Goal: Information Seeking & Learning: Learn about a topic

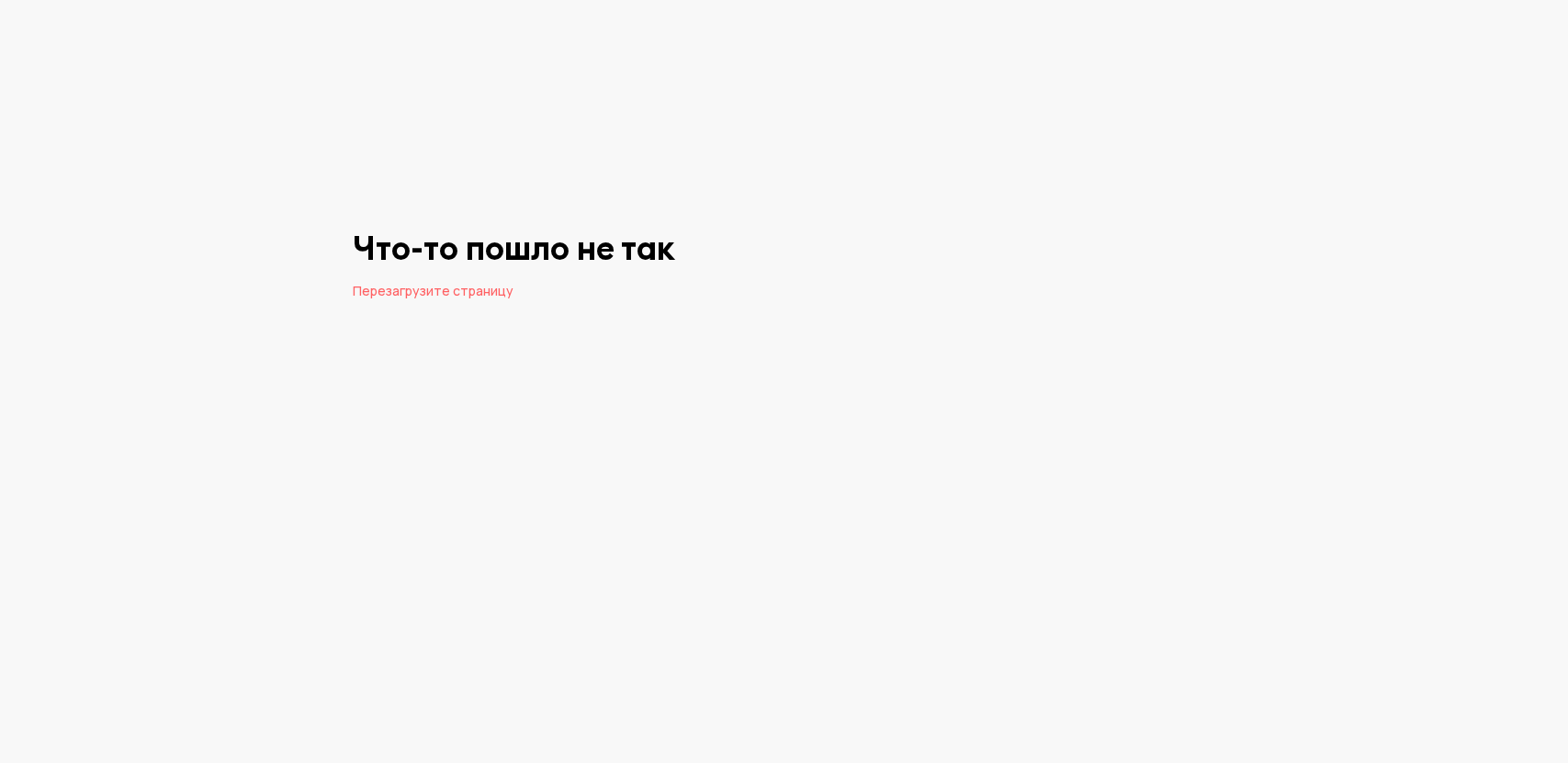
click at [433, 289] on span "Перезагрузите страницу" at bounding box center [433, 291] width 160 height 18
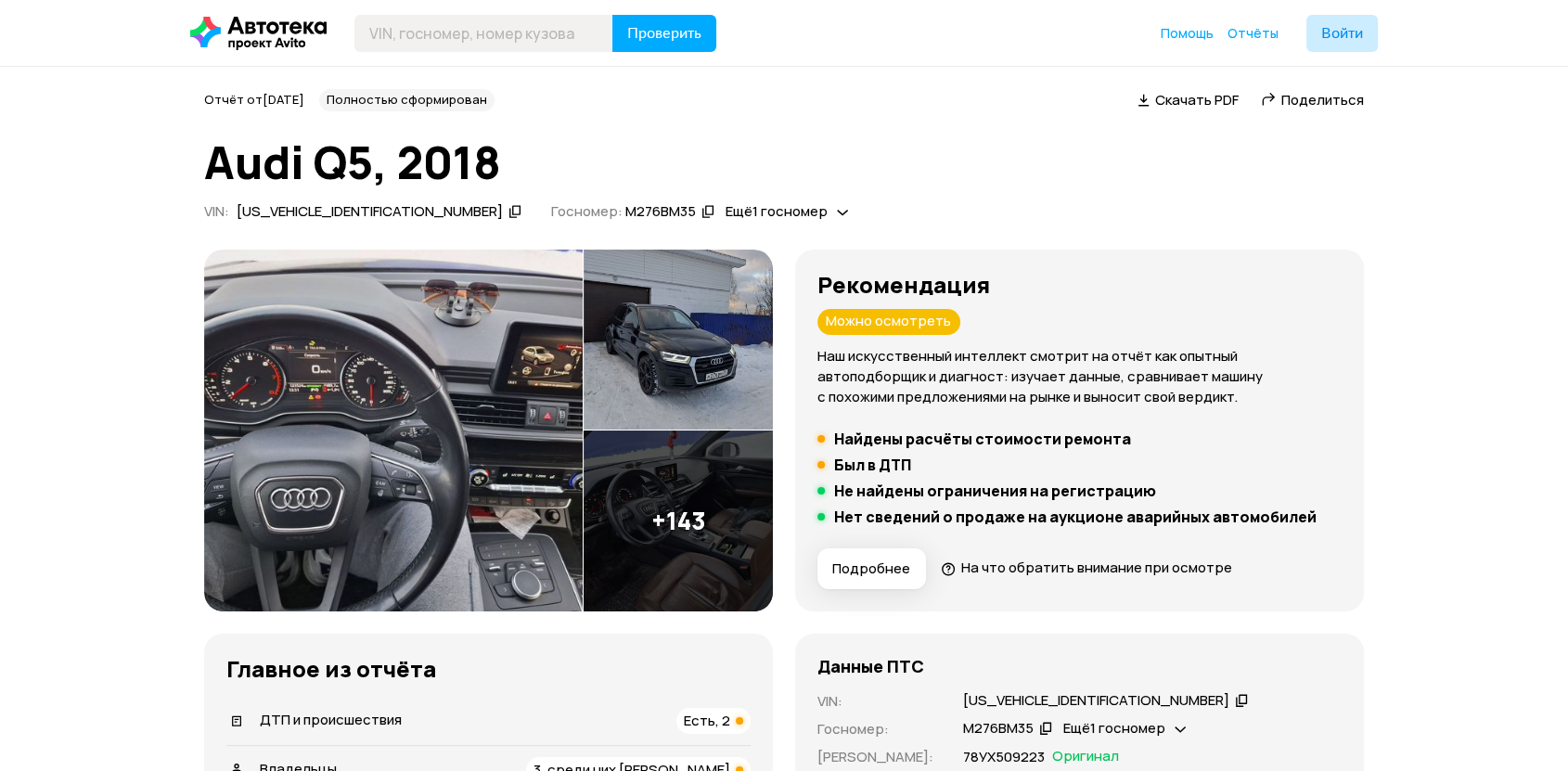
click at [348, 511] on img at bounding box center [393, 431] width 379 height 362
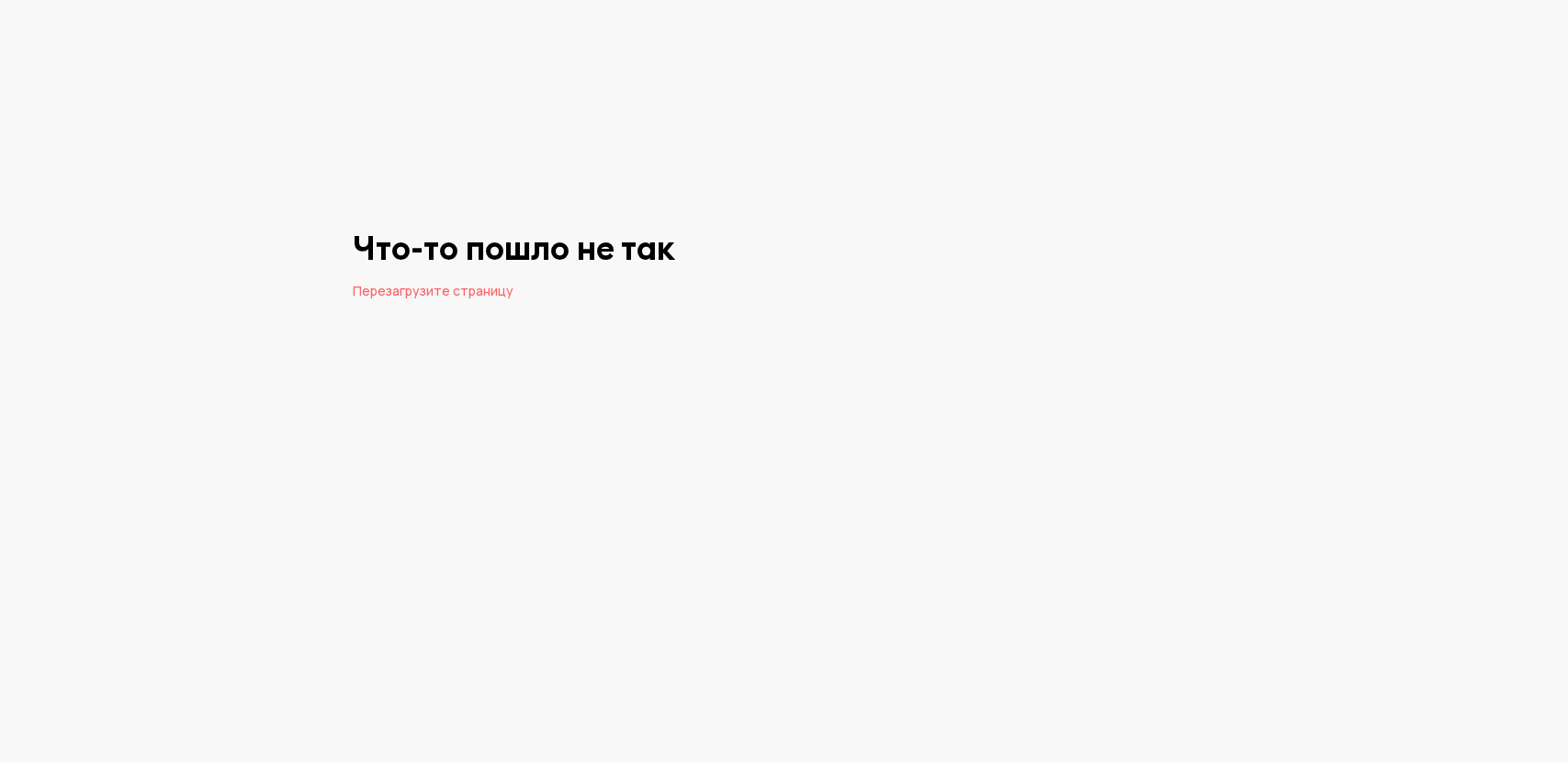
click at [355, 290] on span "Перезагрузите страницу" at bounding box center [433, 291] width 160 height 18
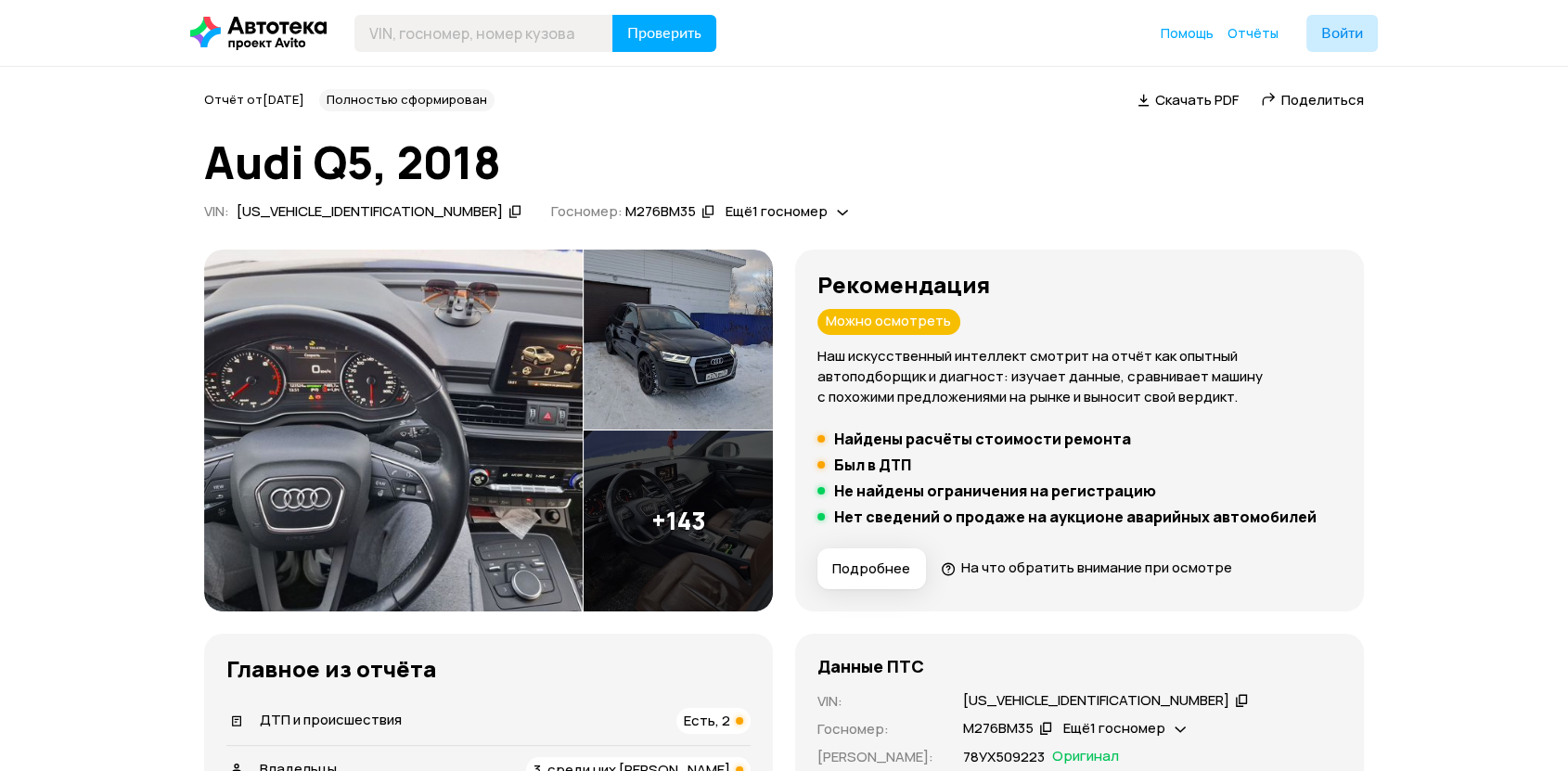
click at [395, 418] on img at bounding box center [393, 431] width 379 height 362
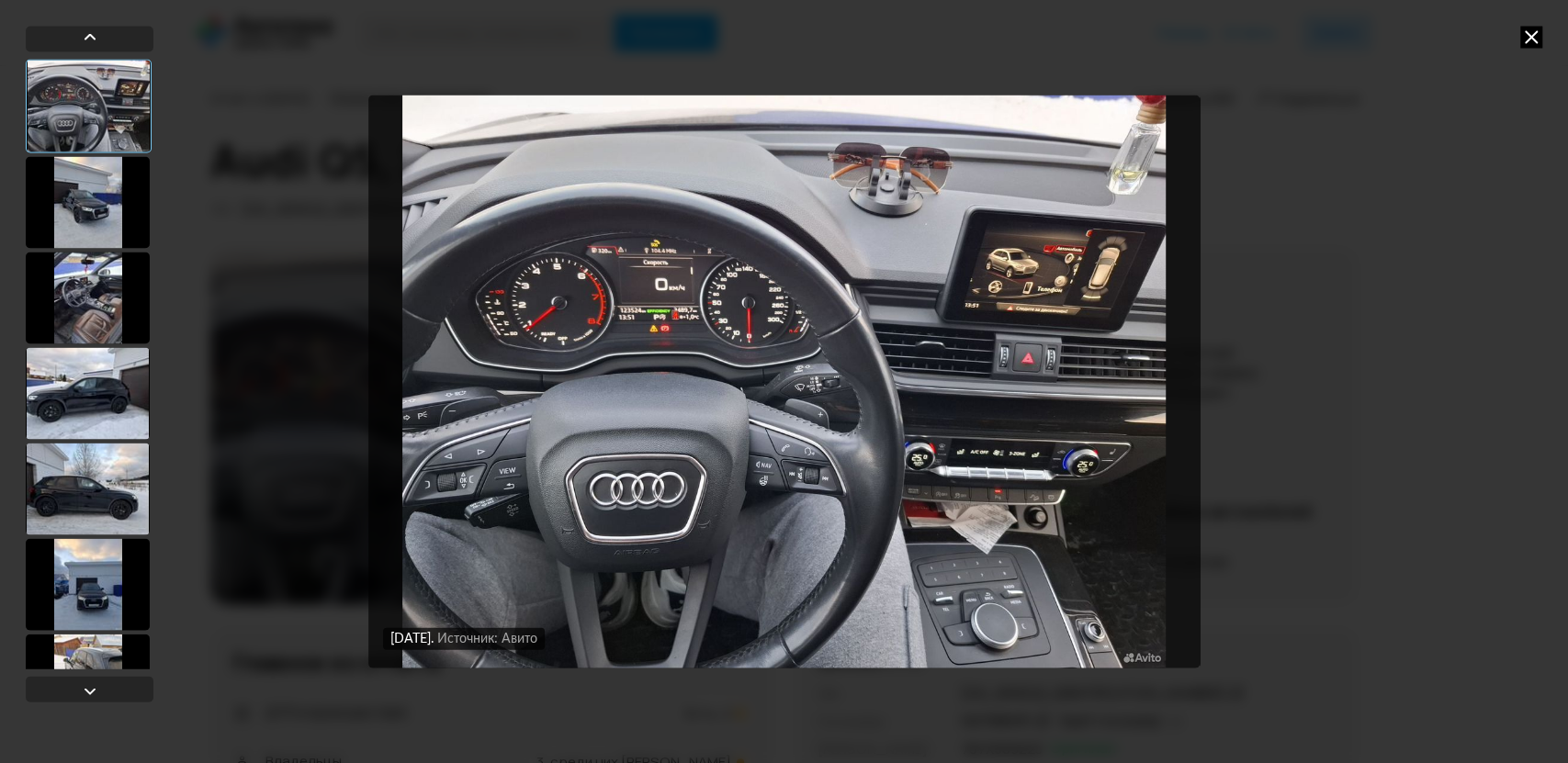
click at [83, 209] on div at bounding box center [87, 202] width 124 height 92
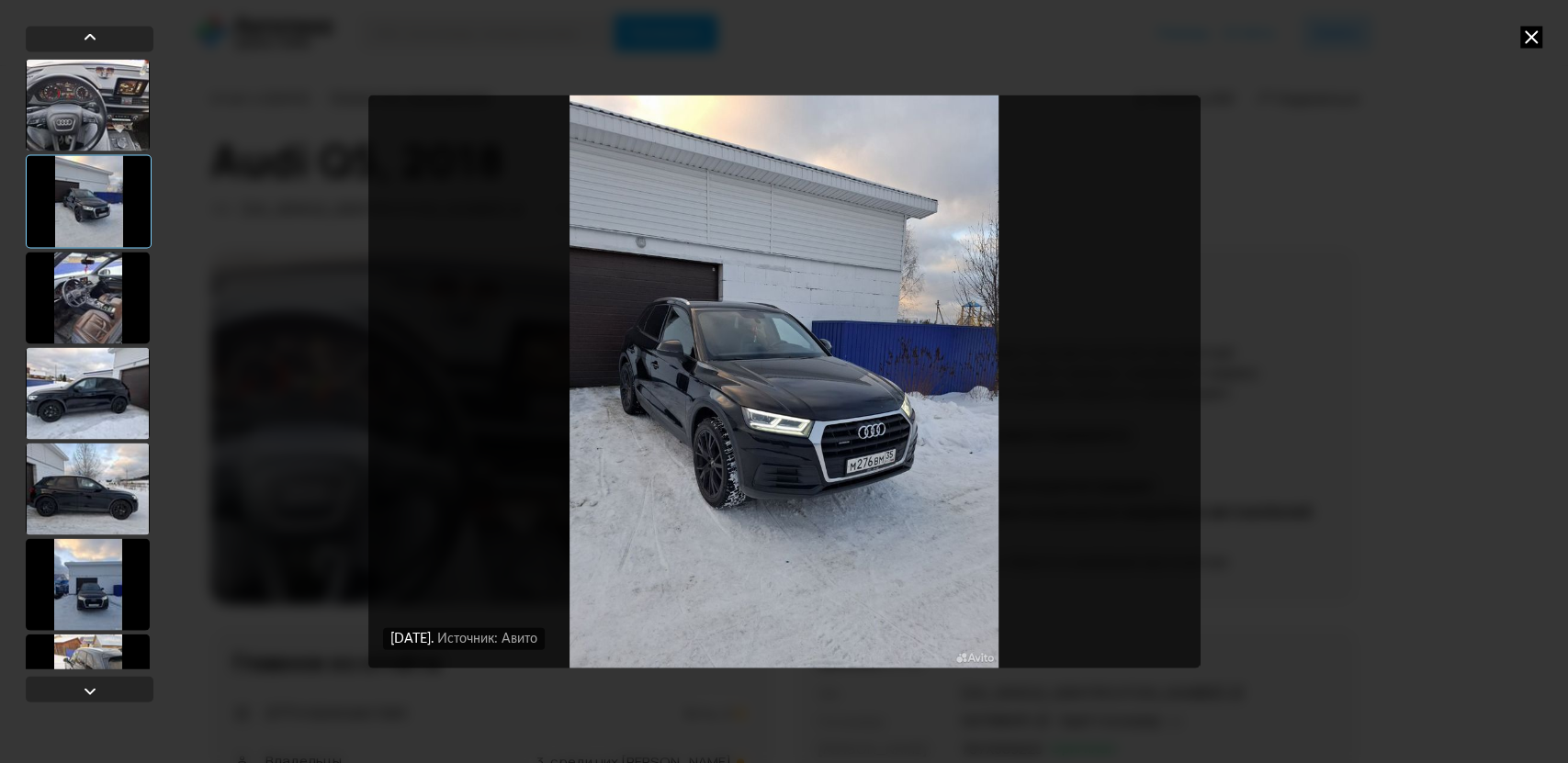
click at [97, 286] on div at bounding box center [87, 297] width 124 height 92
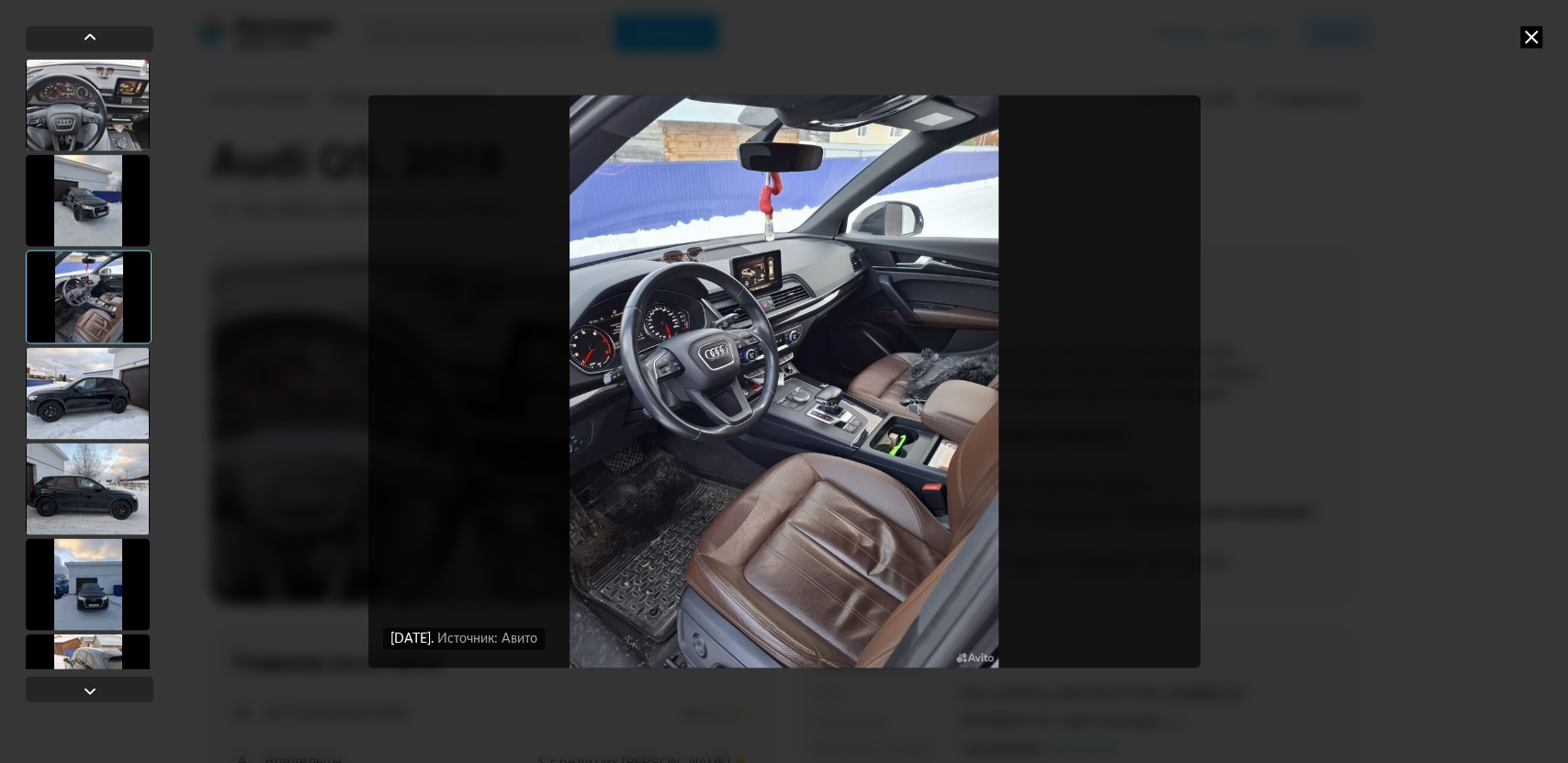
click at [86, 211] on div at bounding box center [87, 200] width 124 height 92
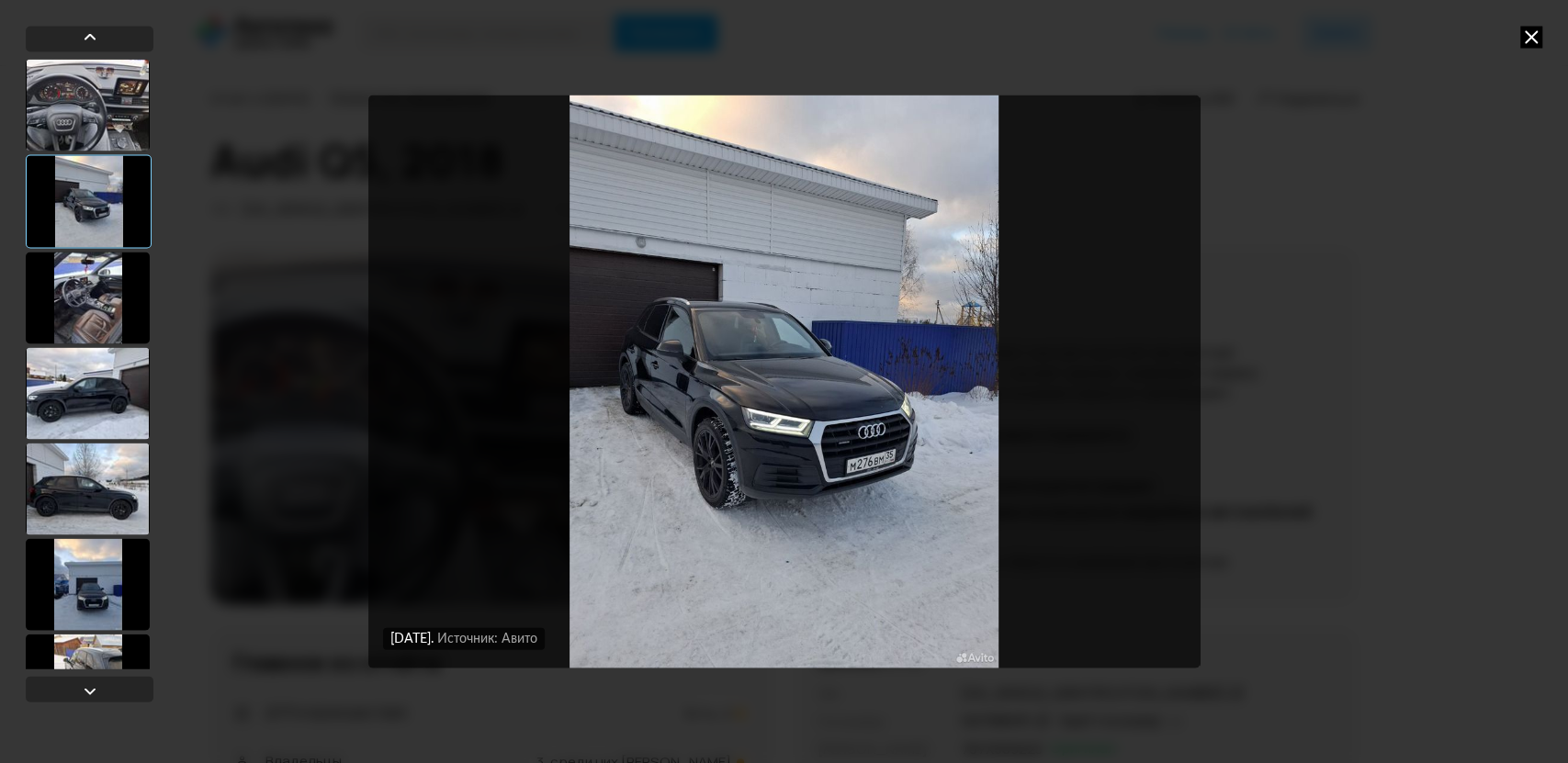
click at [87, 327] on div at bounding box center [87, 297] width 124 height 92
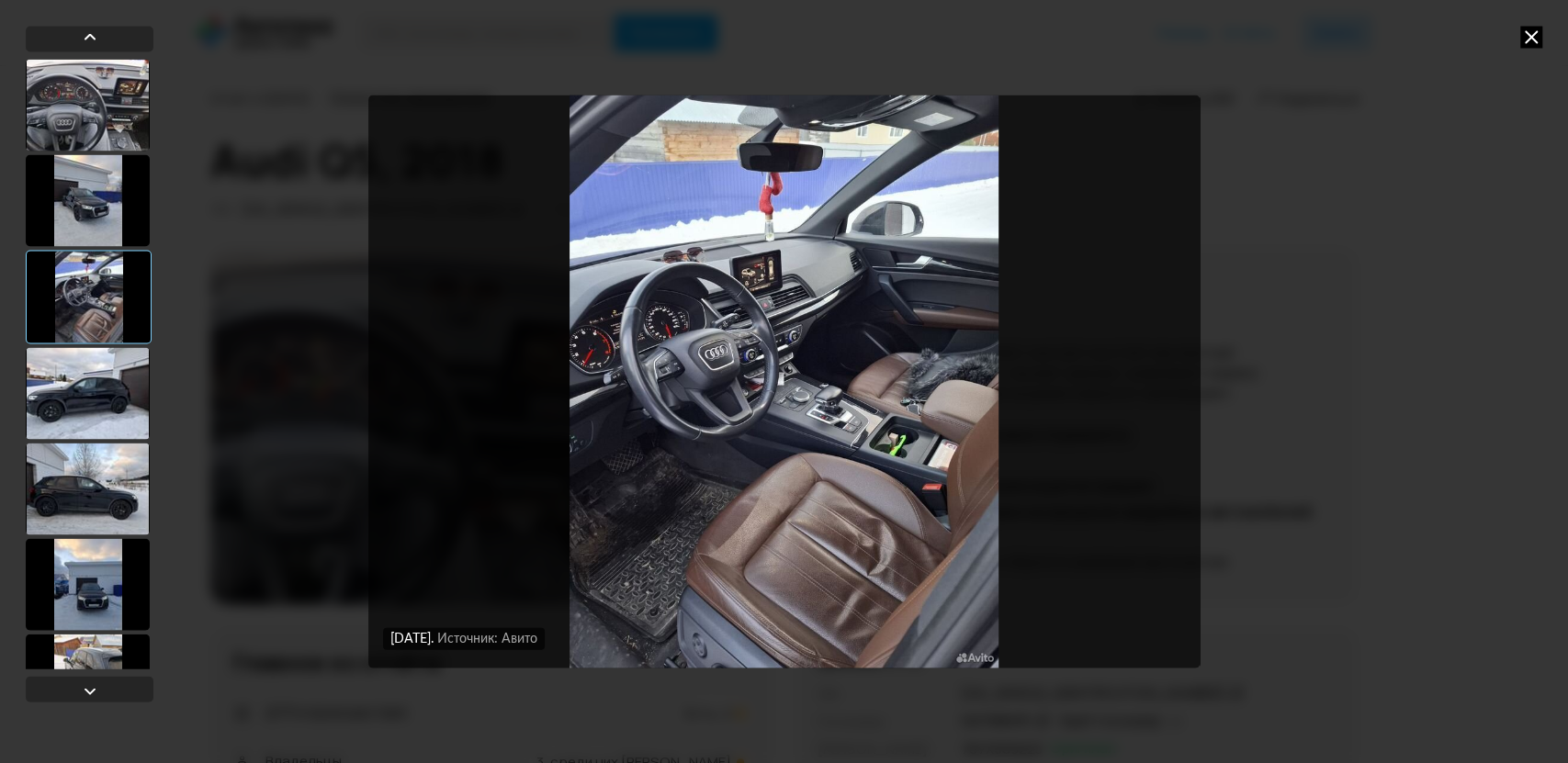
click at [68, 397] on div at bounding box center [87, 393] width 124 height 92
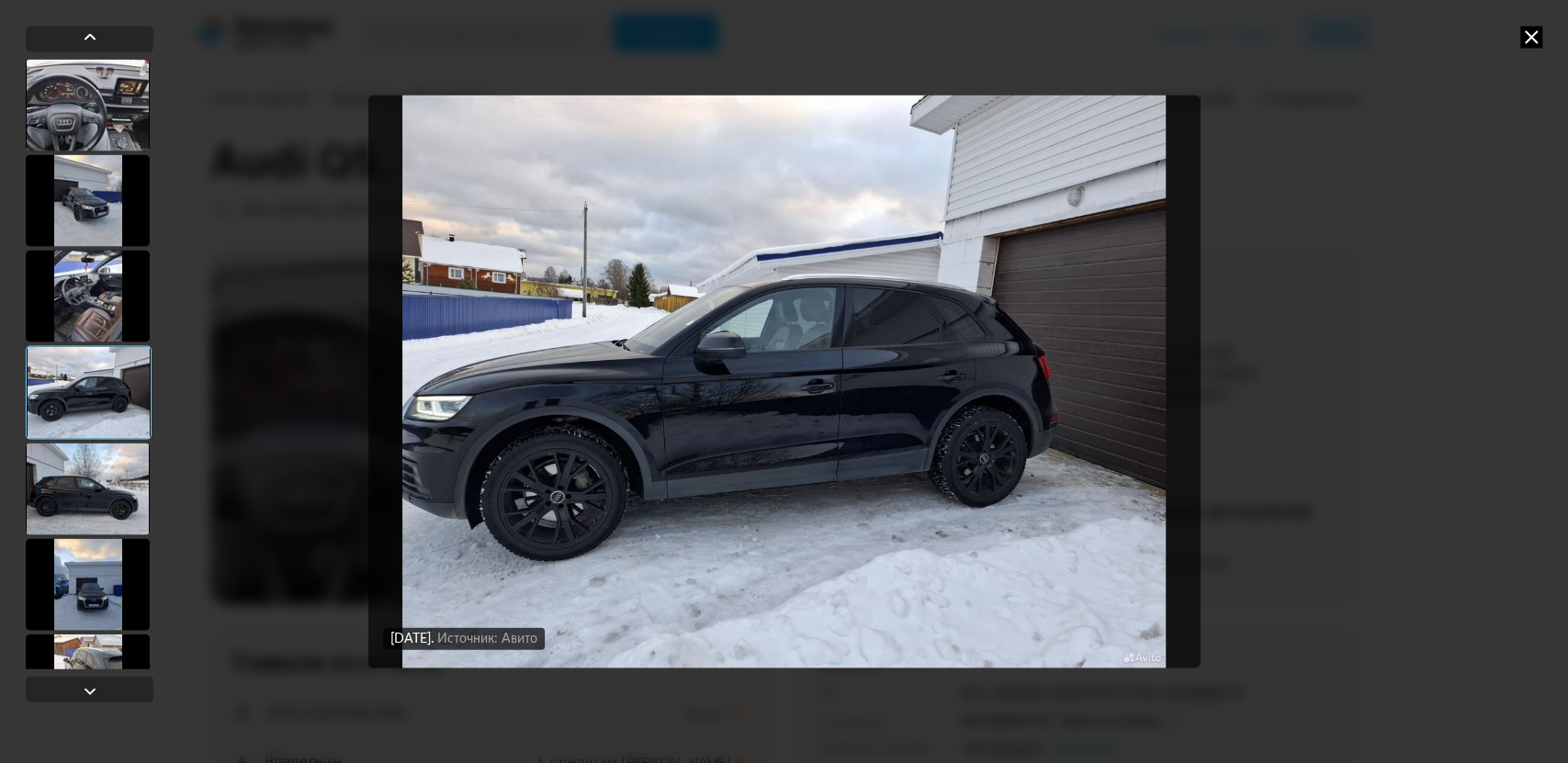
click at [79, 482] on div at bounding box center [87, 488] width 124 height 92
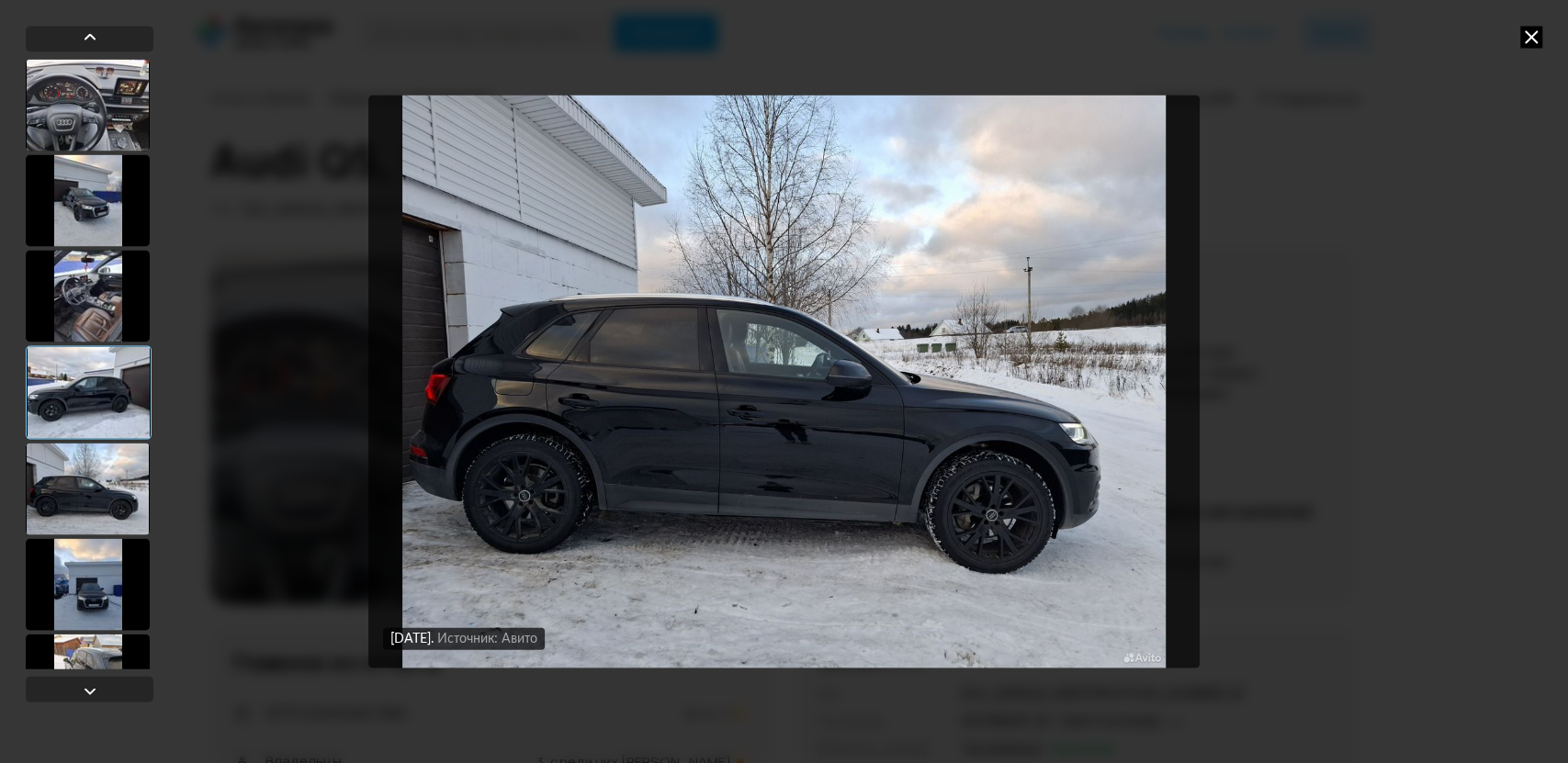
scroll to position [102, 0]
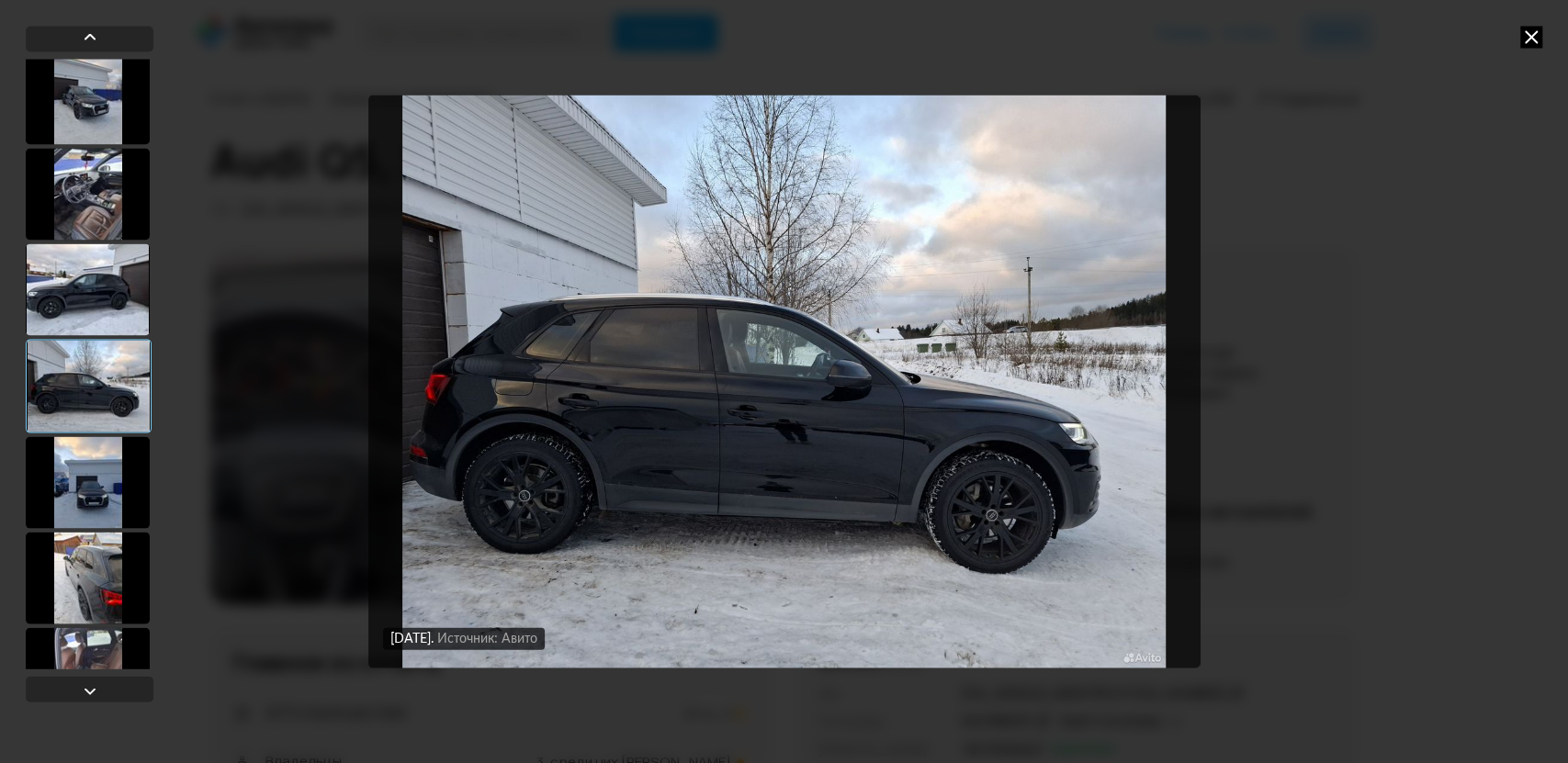
click at [79, 482] on div at bounding box center [87, 482] width 124 height 92
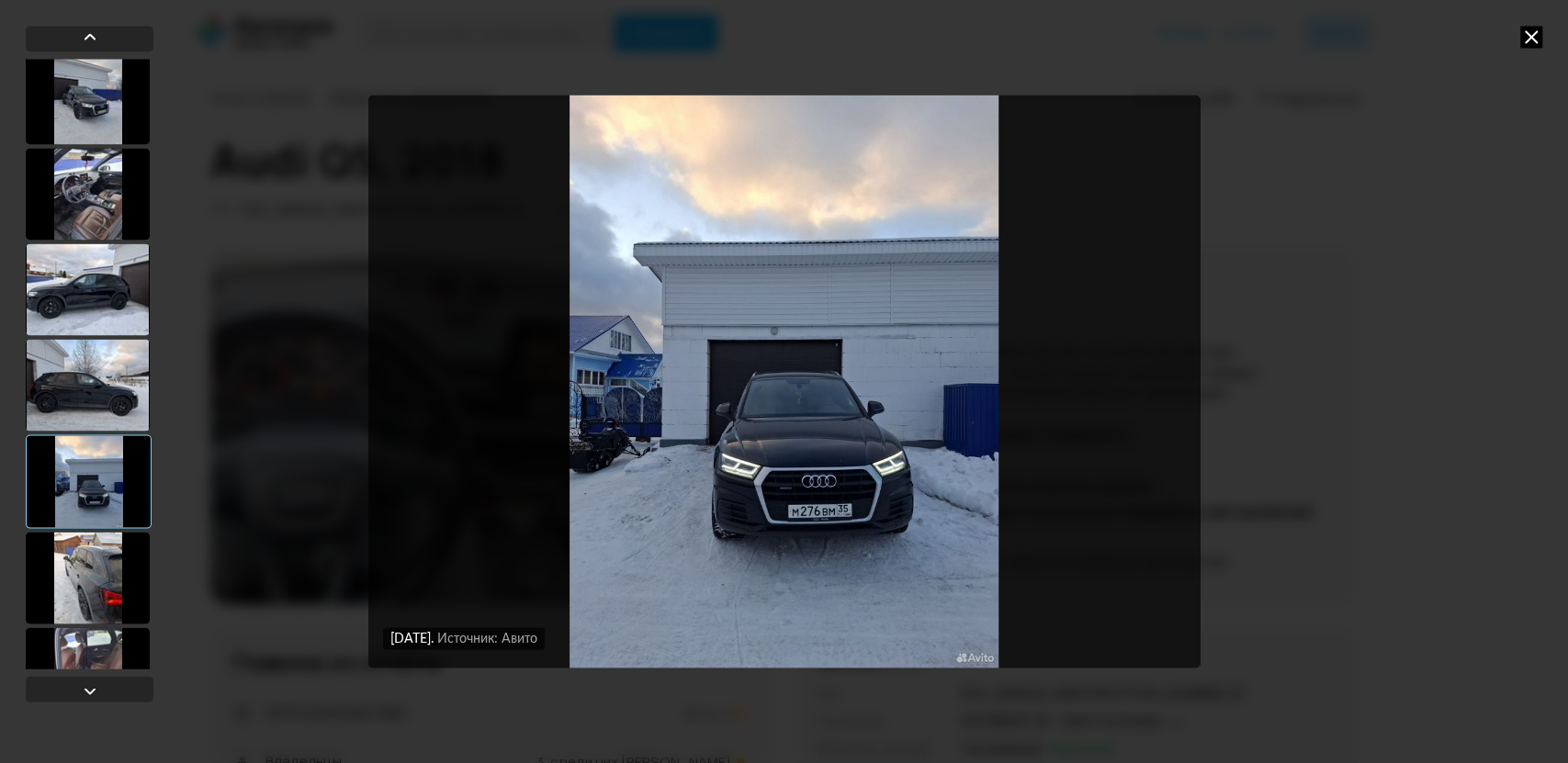
click at [101, 574] on div at bounding box center [87, 577] width 124 height 92
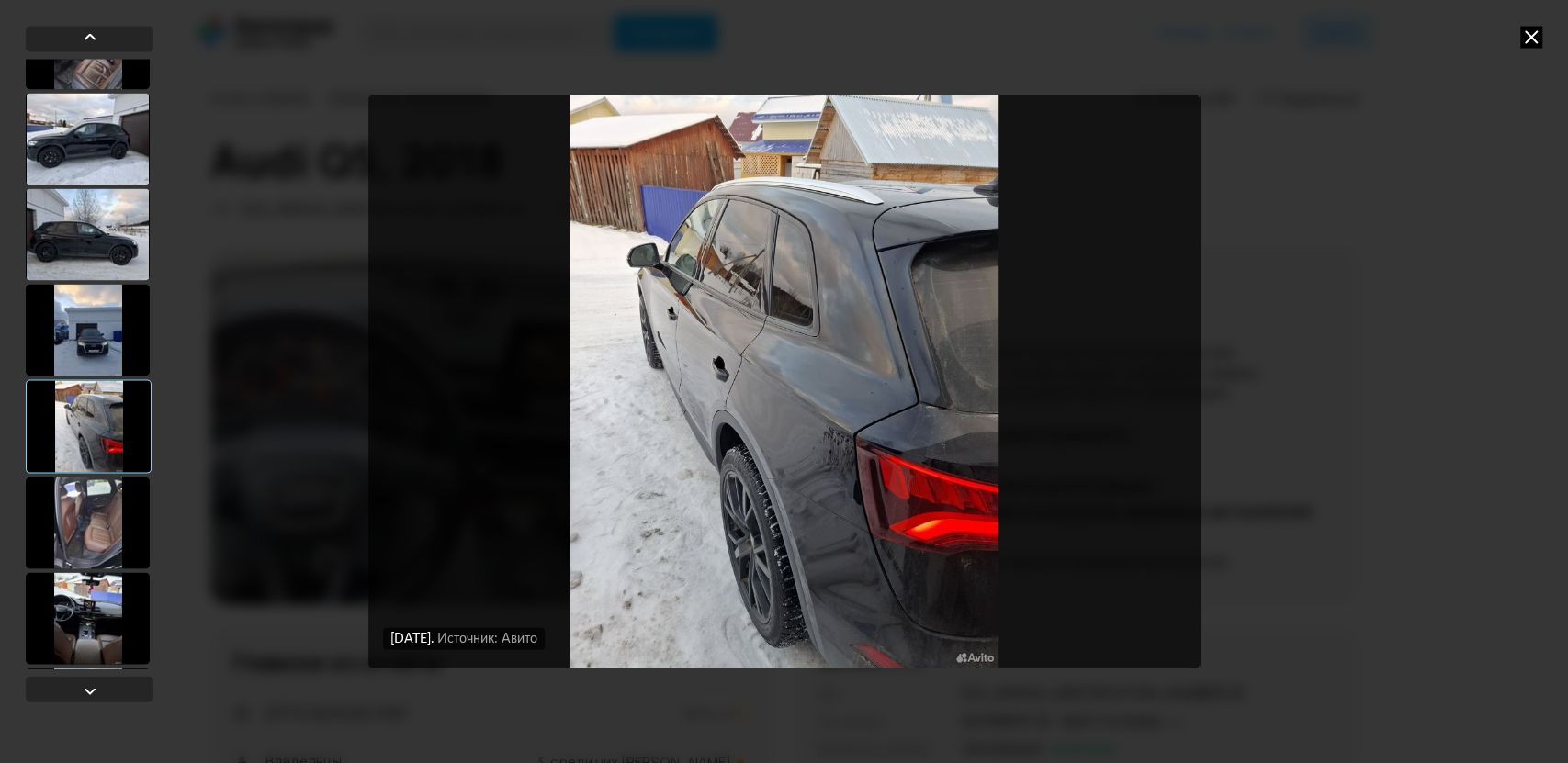
scroll to position [408, 0]
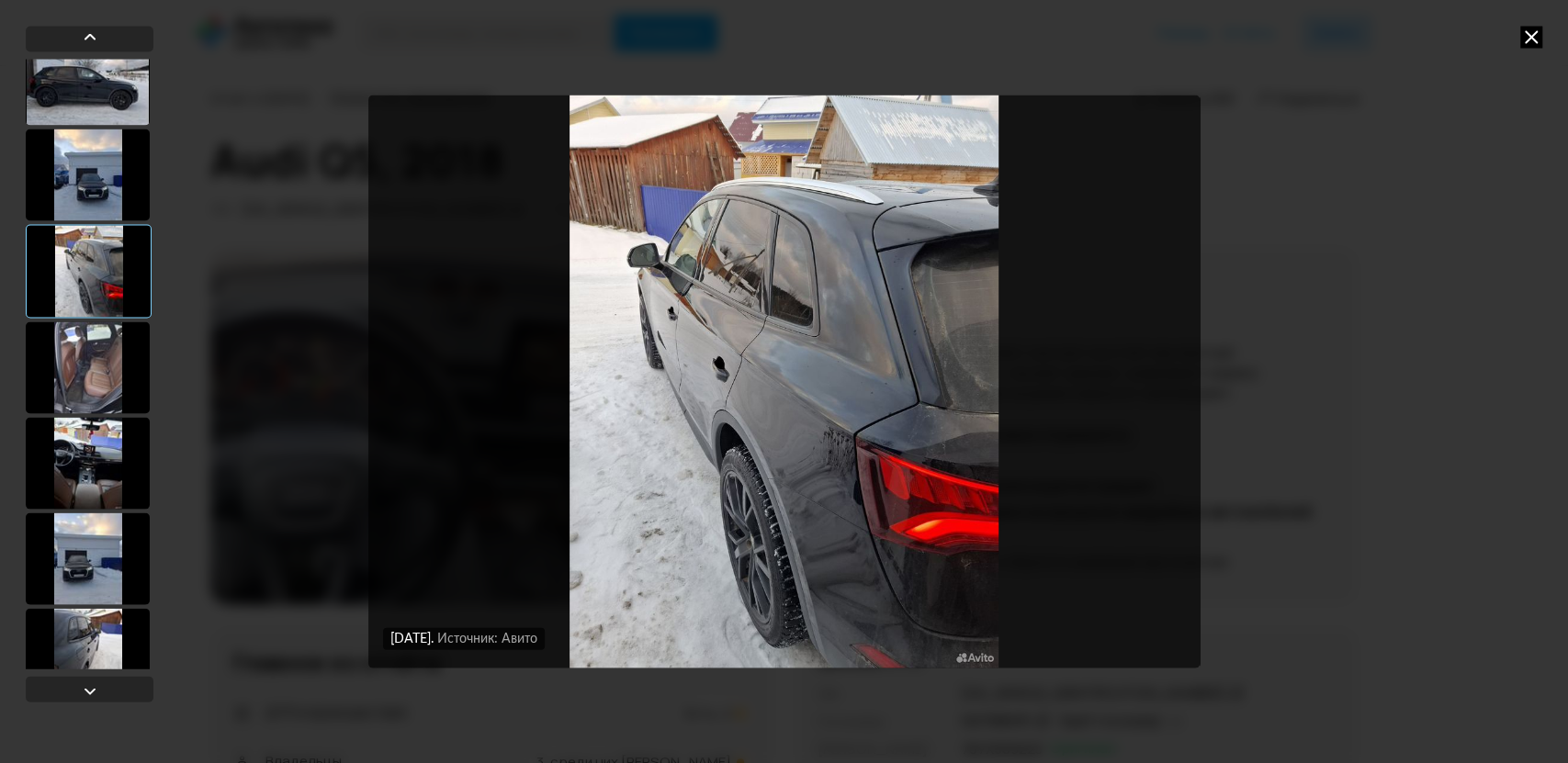
click at [83, 397] on div at bounding box center [87, 367] width 124 height 92
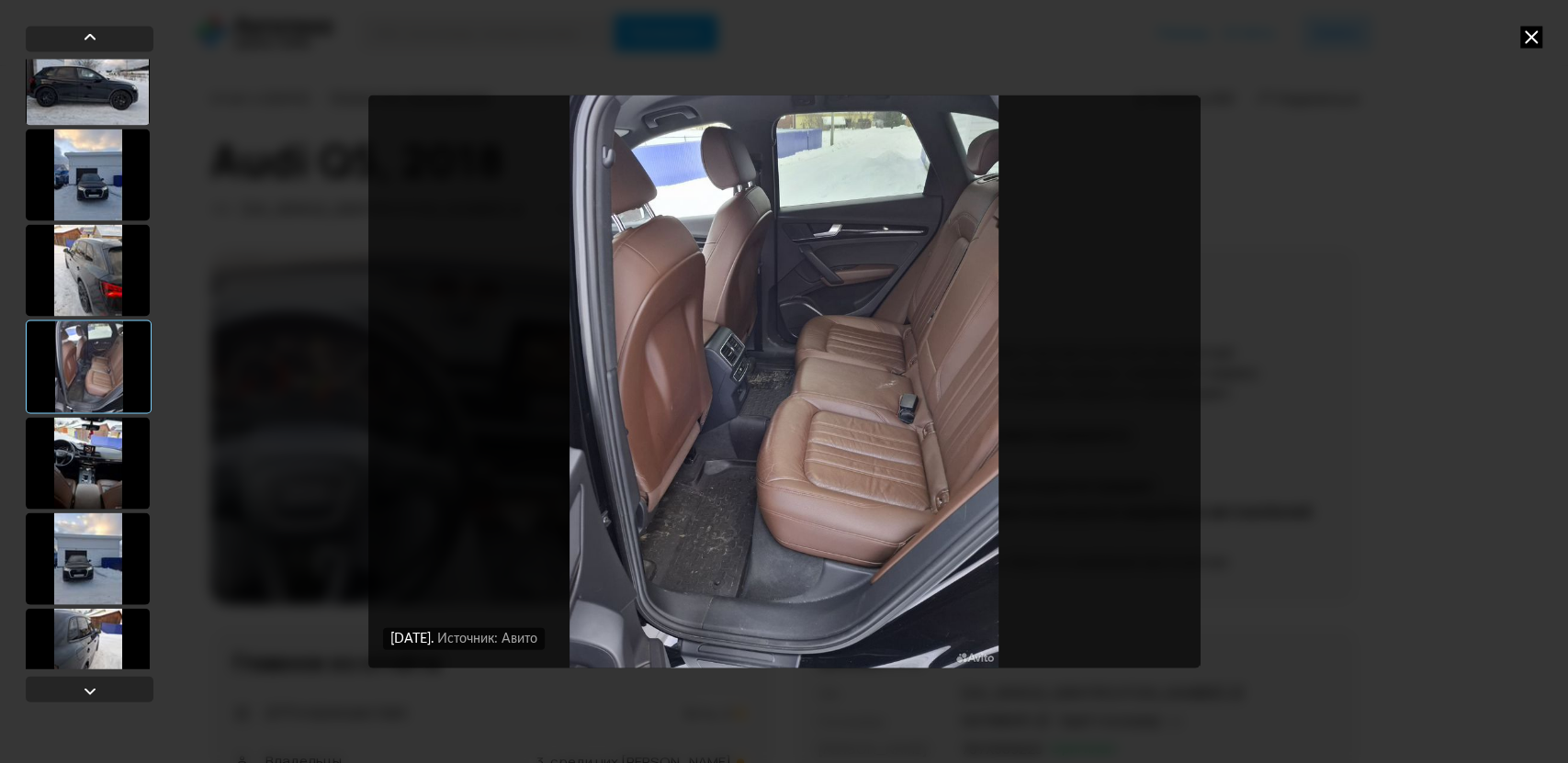
click at [78, 463] on div at bounding box center [87, 462] width 124 height 92
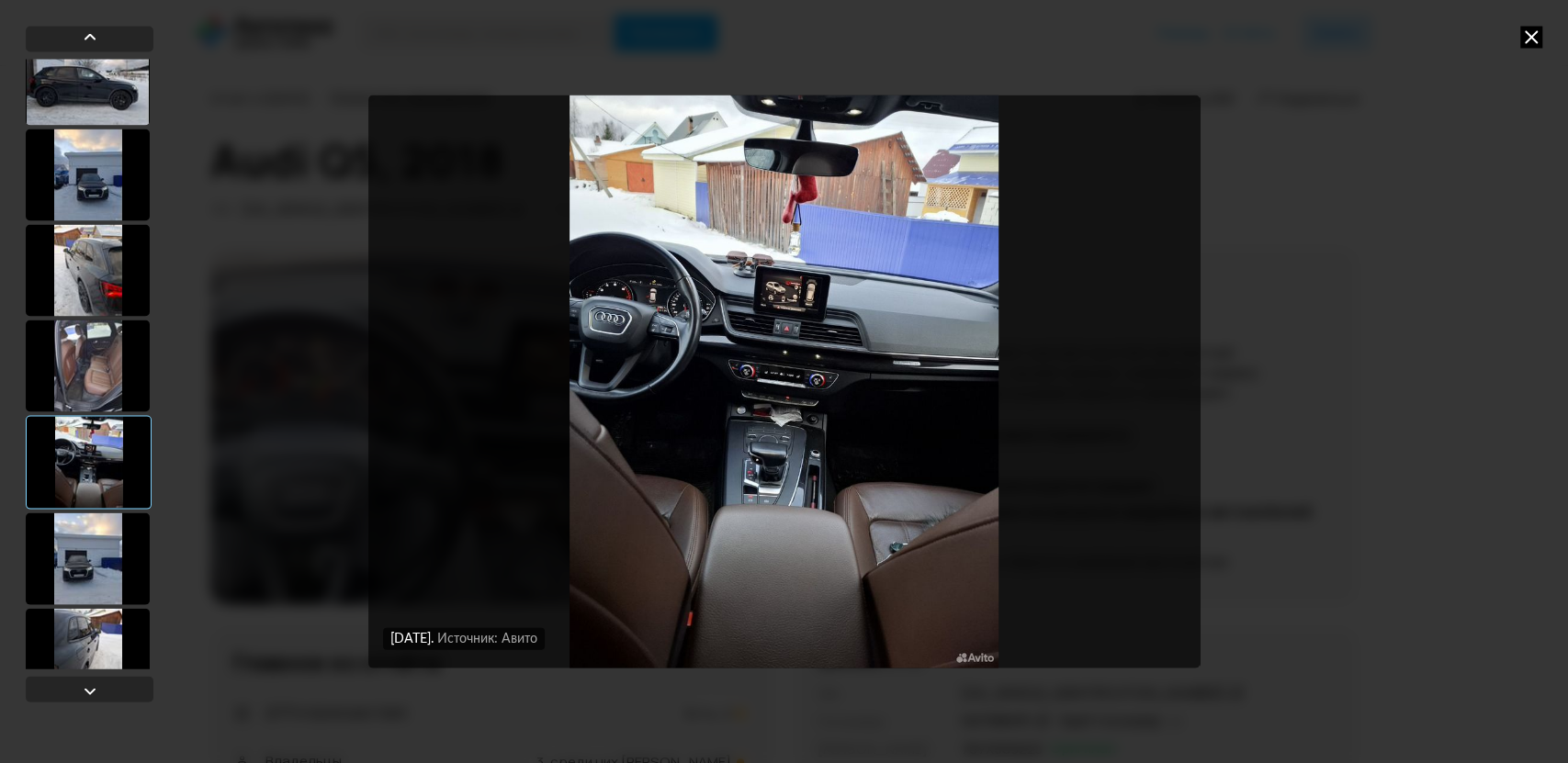
click at [81, 537] on div at bounding box center [87, 558] width 124 height 92
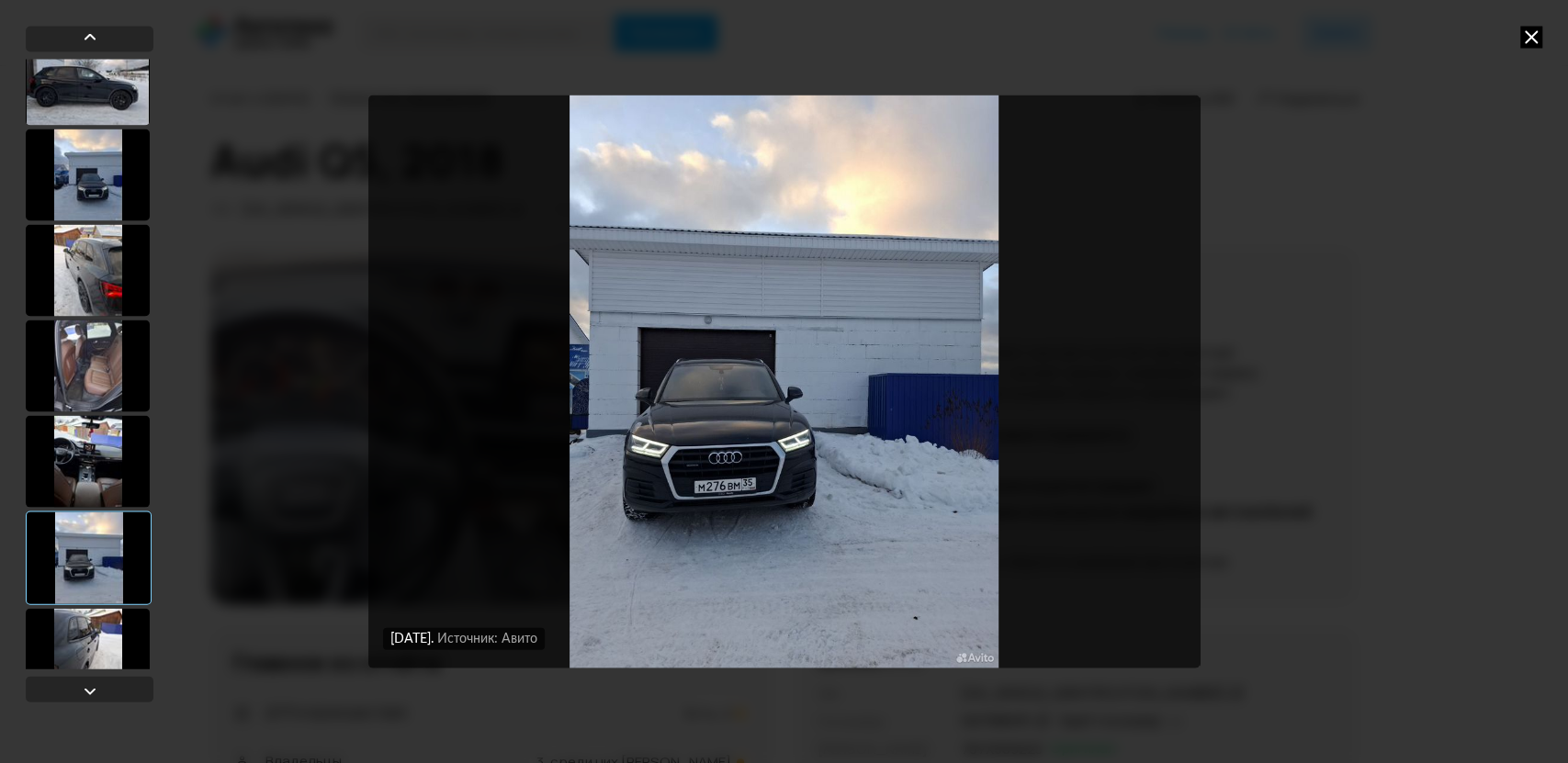
click at [73, 575] on div at bounding box center [88, 557] width 126 height 94
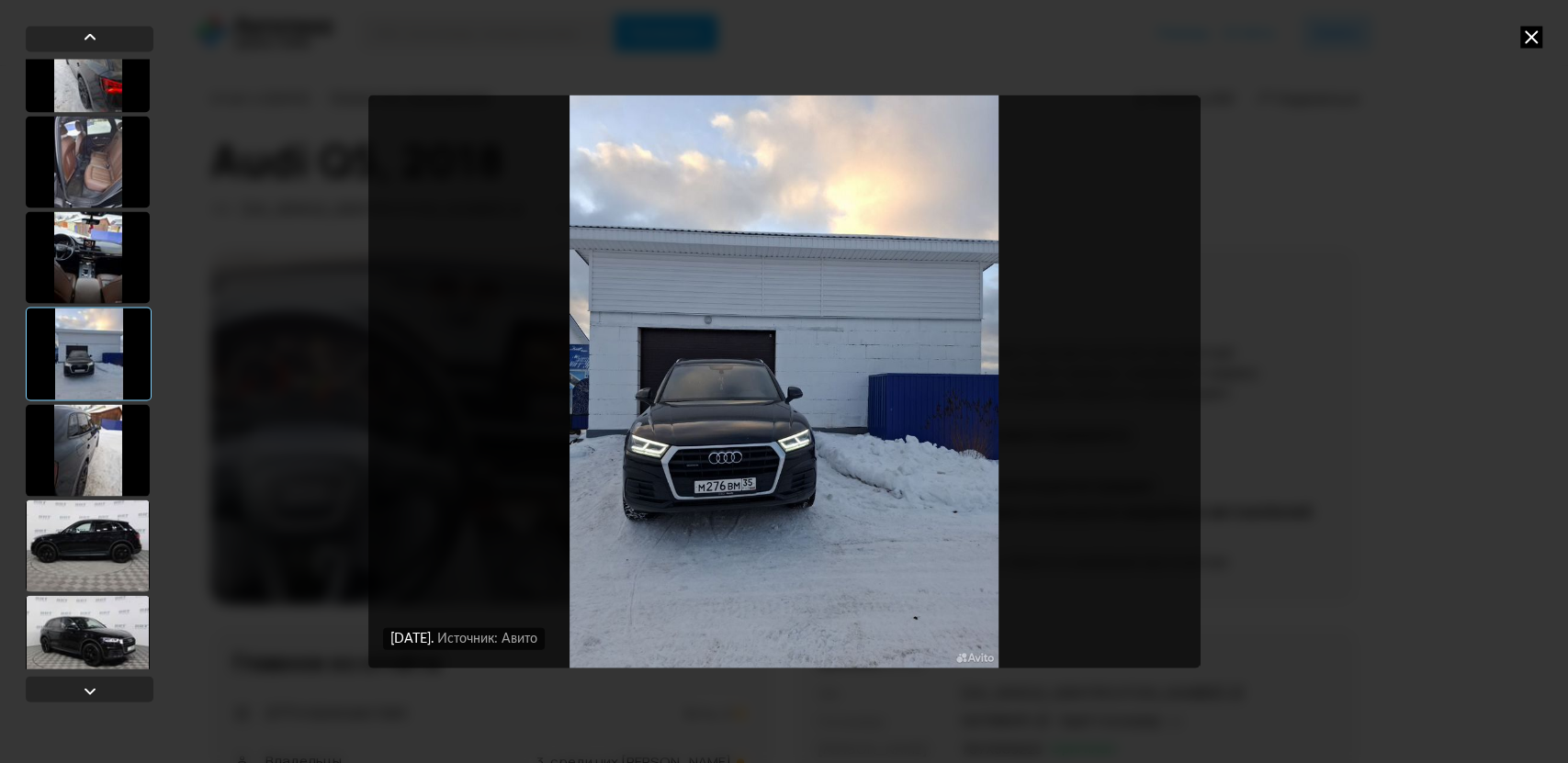
click at [83, 448] on div at bounding box center [87, 449] width 124 height 92
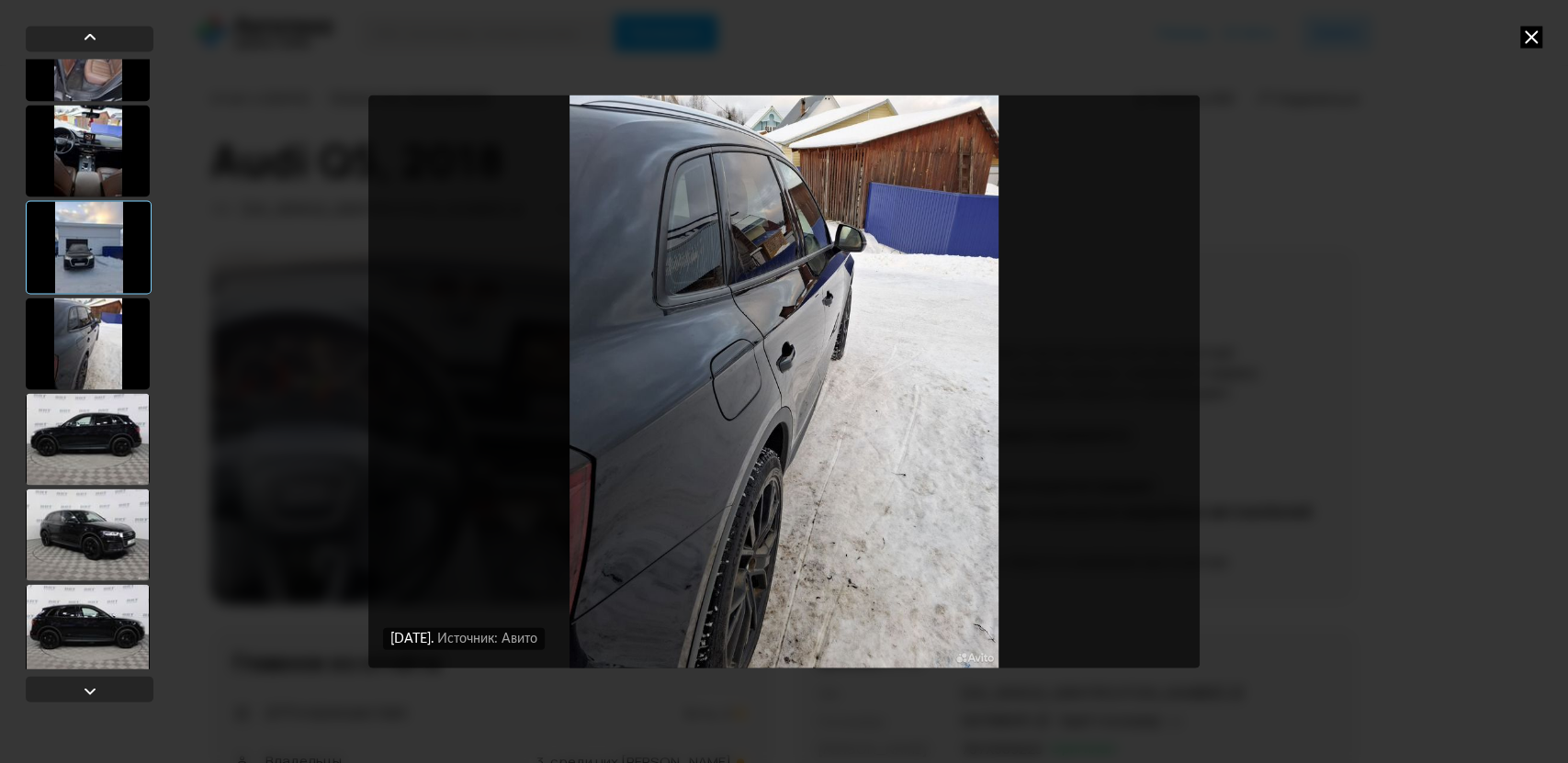
scroll to position [1018, 0]
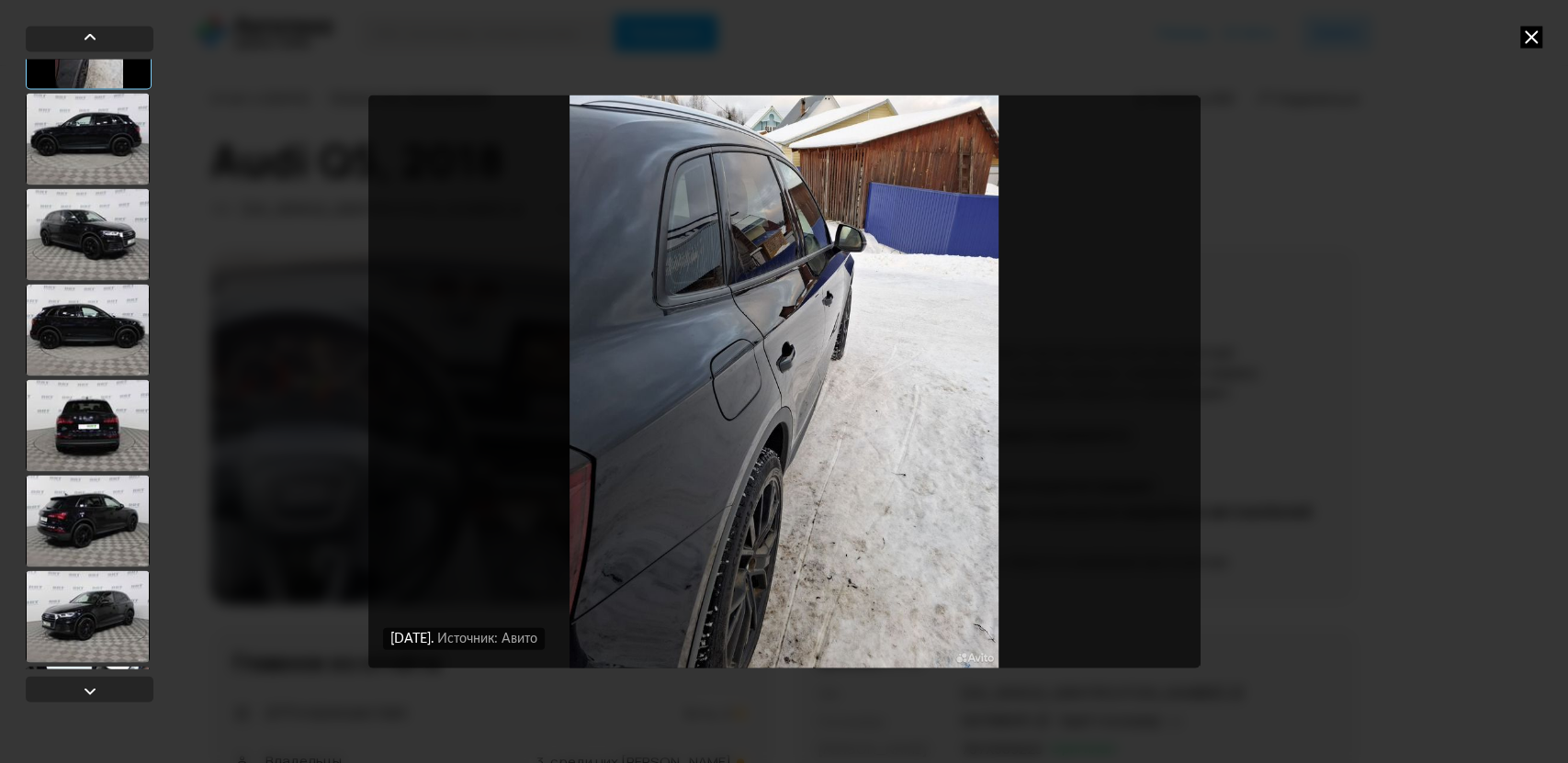
click at [72, 347] on div at bounding box center [87, 330] width 124 height 92
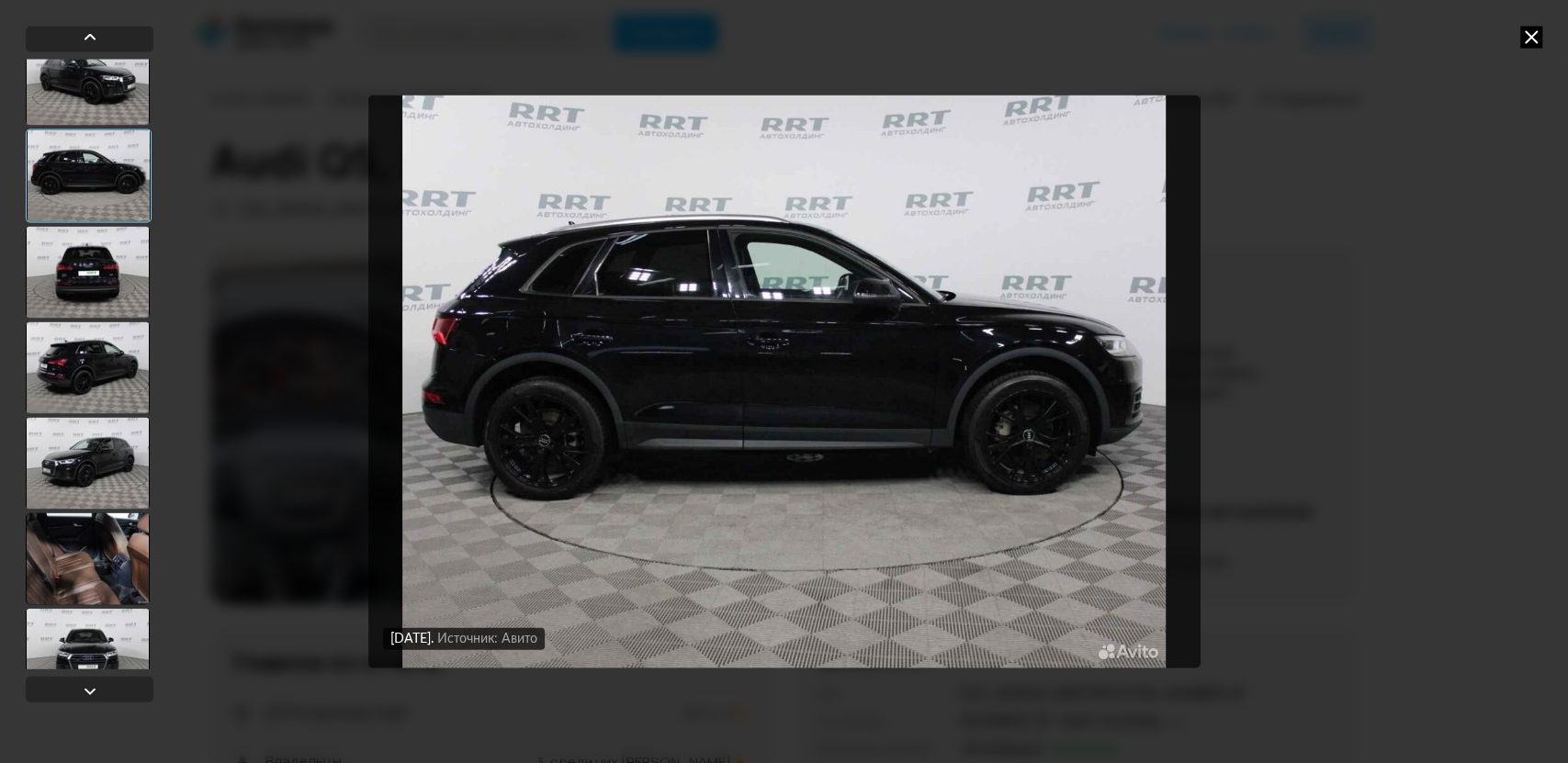
scroll to position [1631, 0]
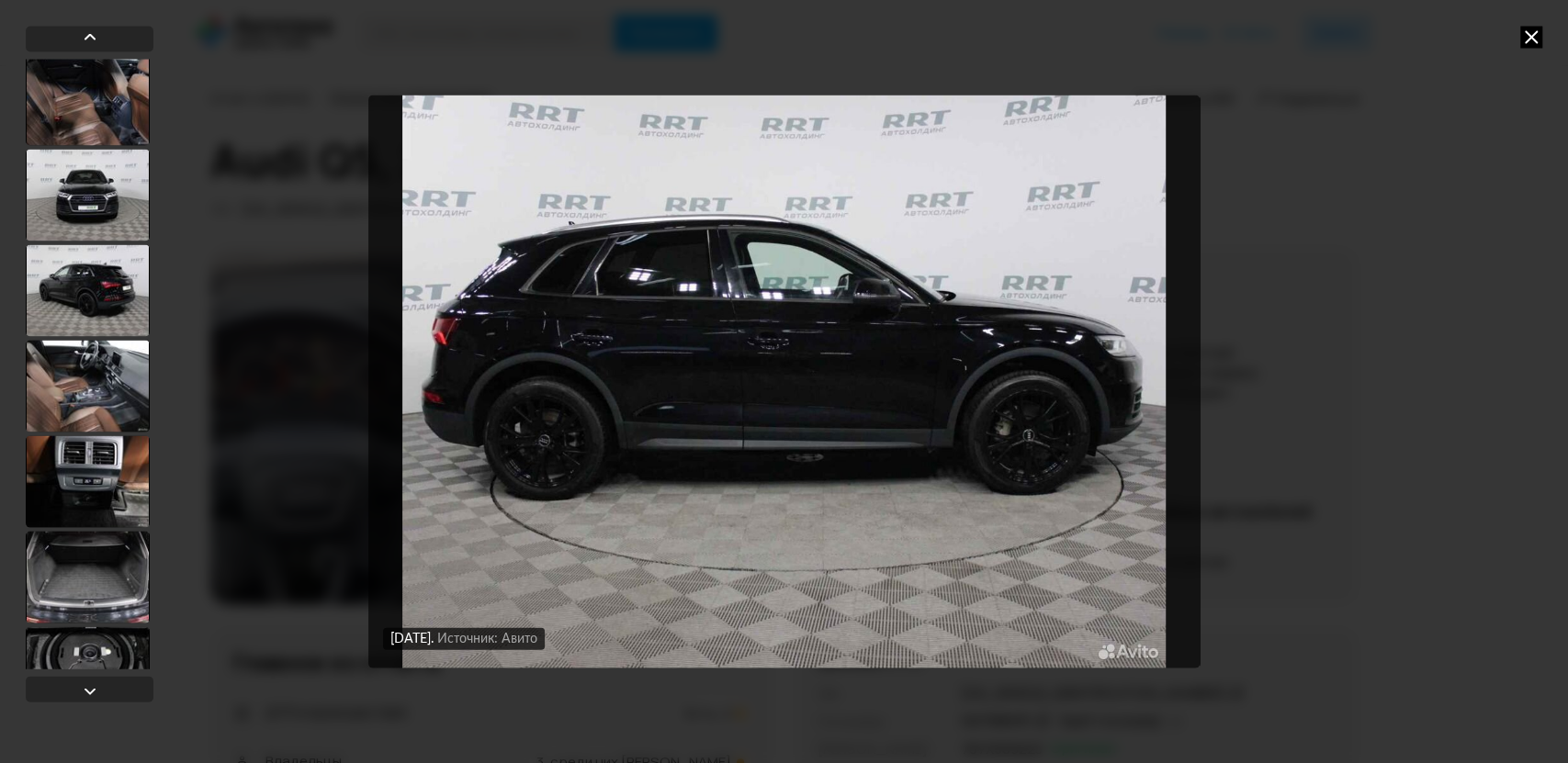
click at [82, 377] on div at bounding box center [87, 385] width 124 height 92
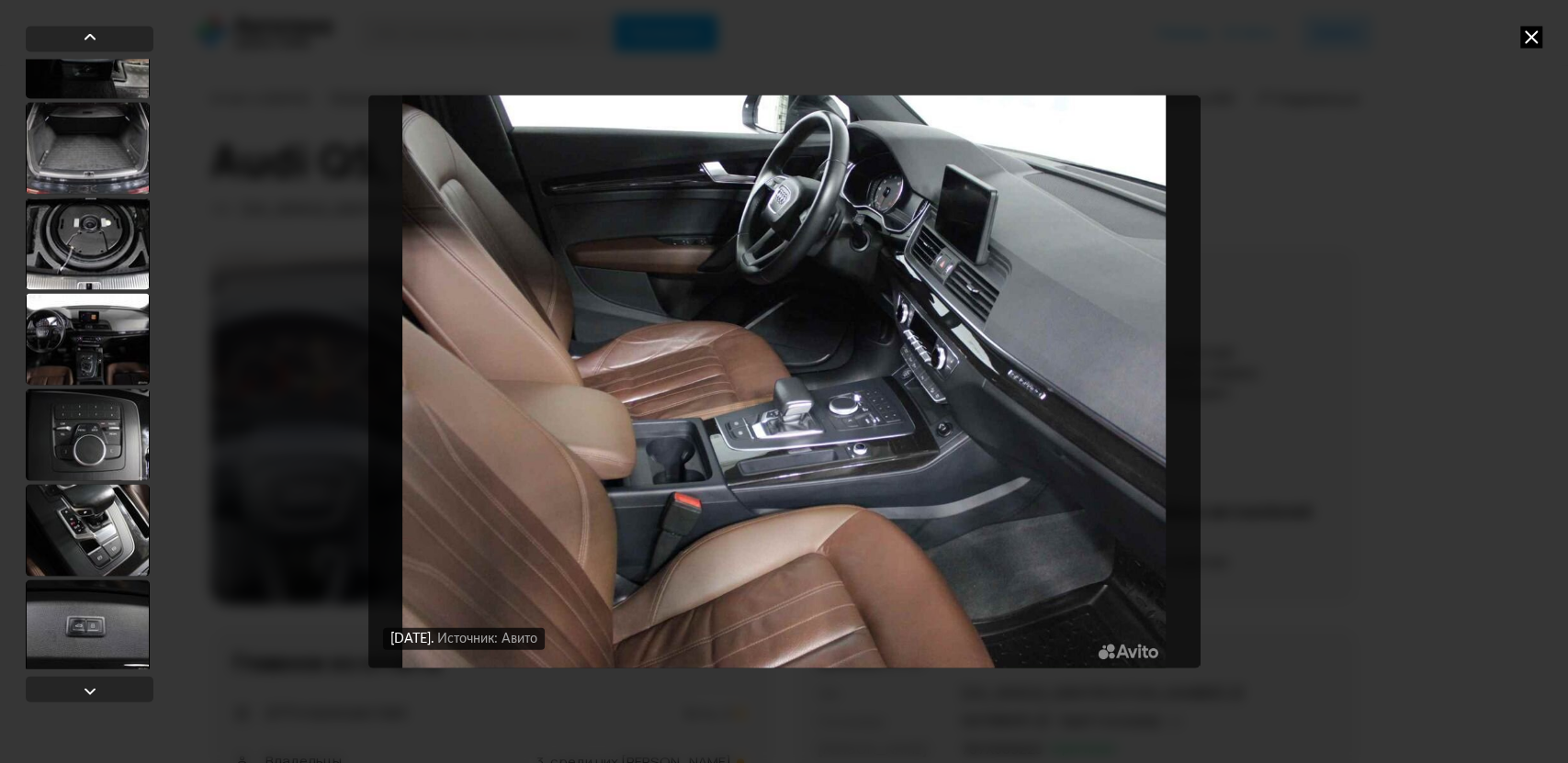
scroll to position [2241, 0]
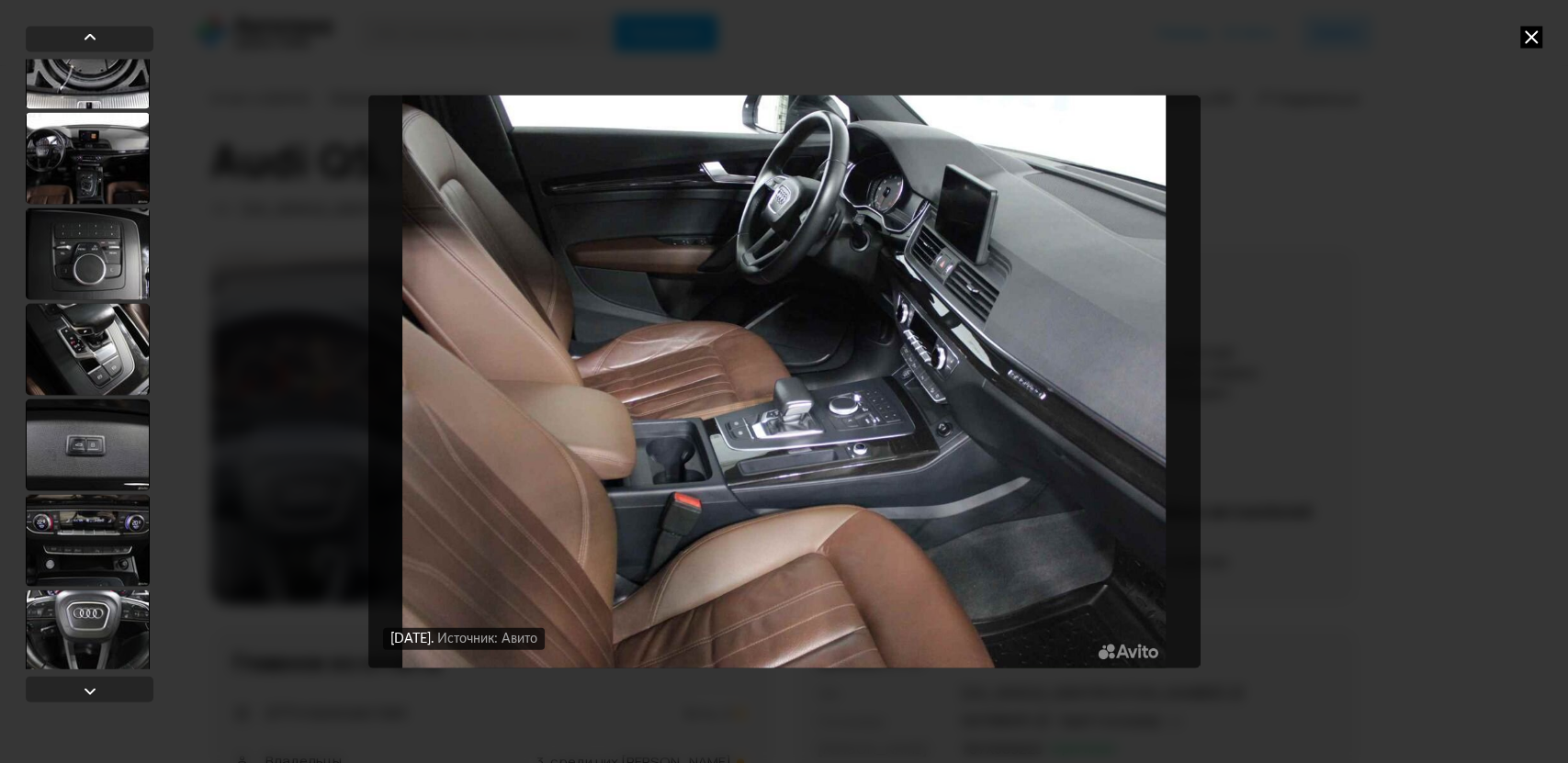
click at [74, 361] on div at bounding box center [87, 348] width 124 height 92
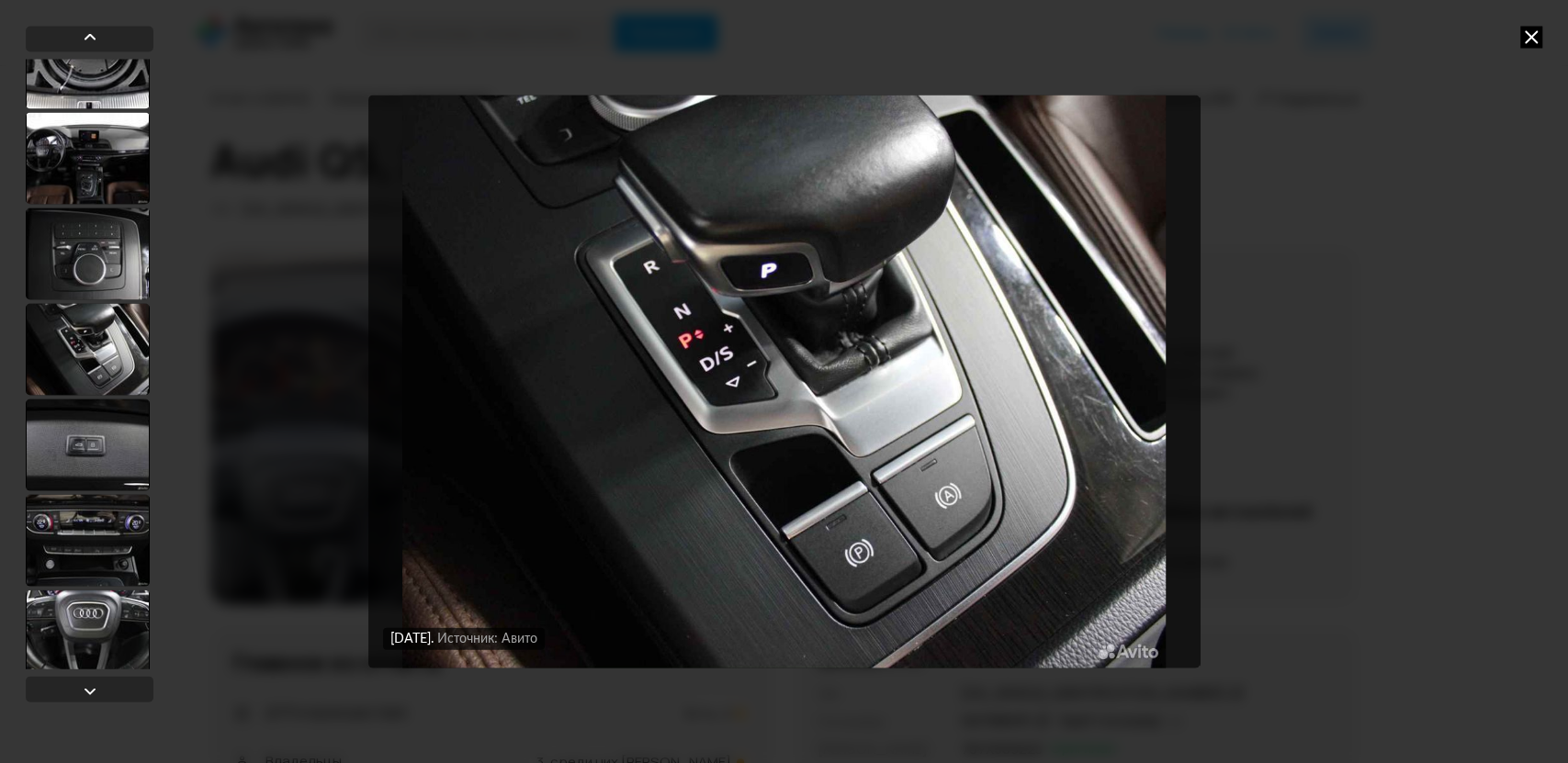
scroll to position [2240, 0]
click at [81, 433] on div at bounding box center [87, 445] width 124 height 92
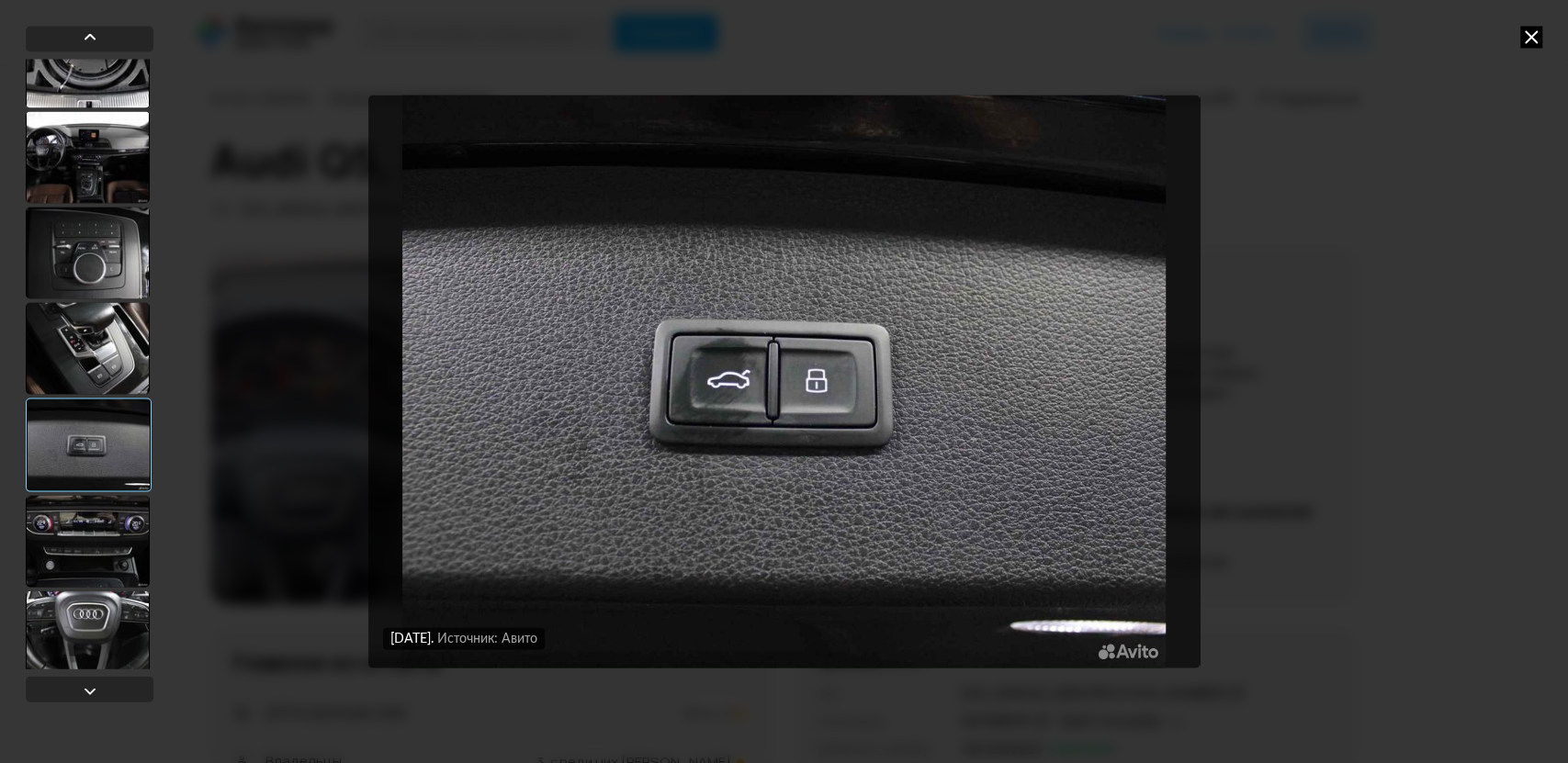
scroll to position [2545, 0]
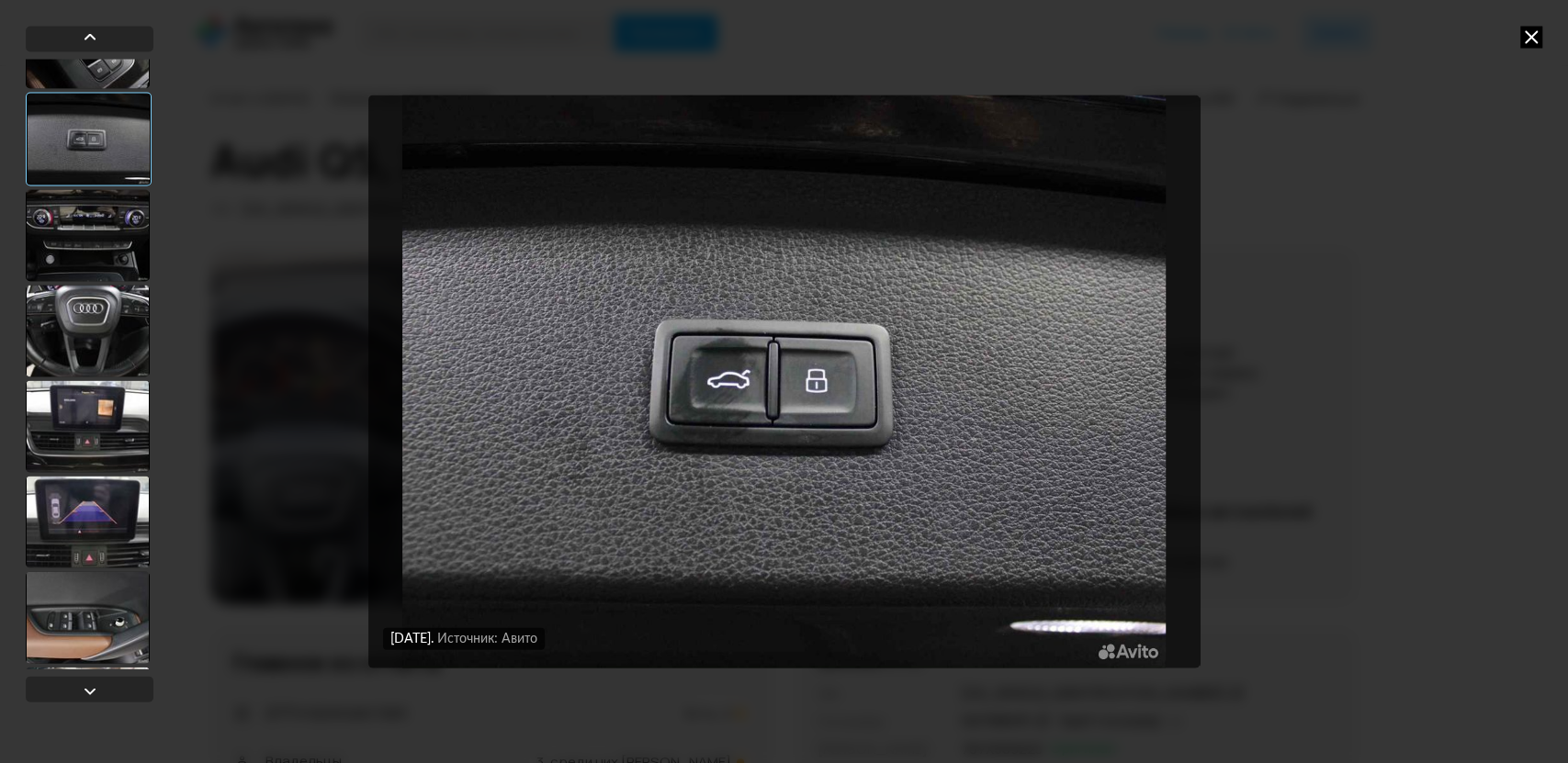
click at [83, 294] on div at bounding box center [87, 331] width 124 height 92
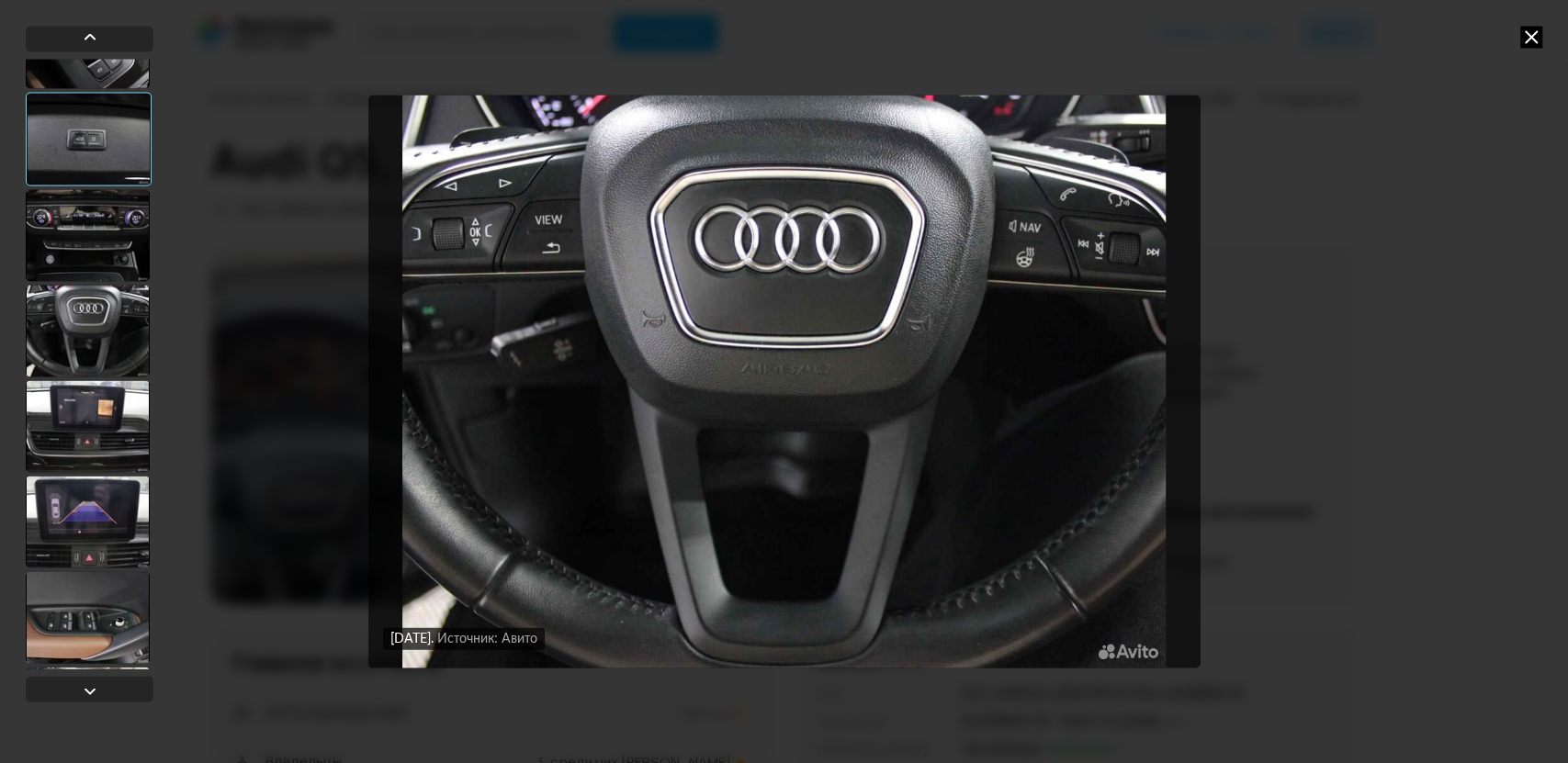
click at [83, 439] on div at bounding box center [87, 426] width 124 height 92
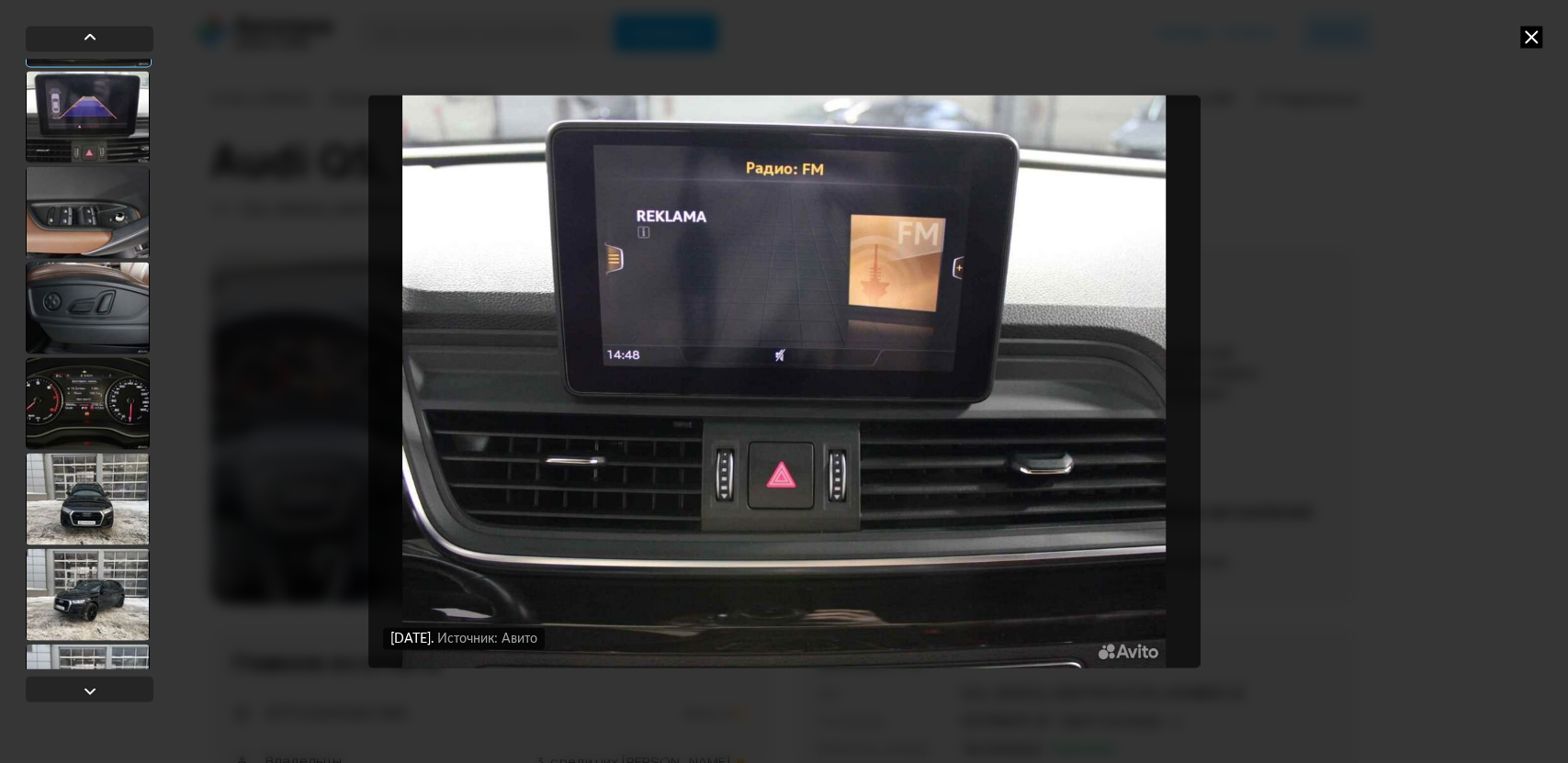
scroll to position [2953, 0]
click at [85, 350] on div at bounding box center [89, 363] width 128 height 611
click at [83, 412] on div at bounding box center [87, 400] width 124 height 92
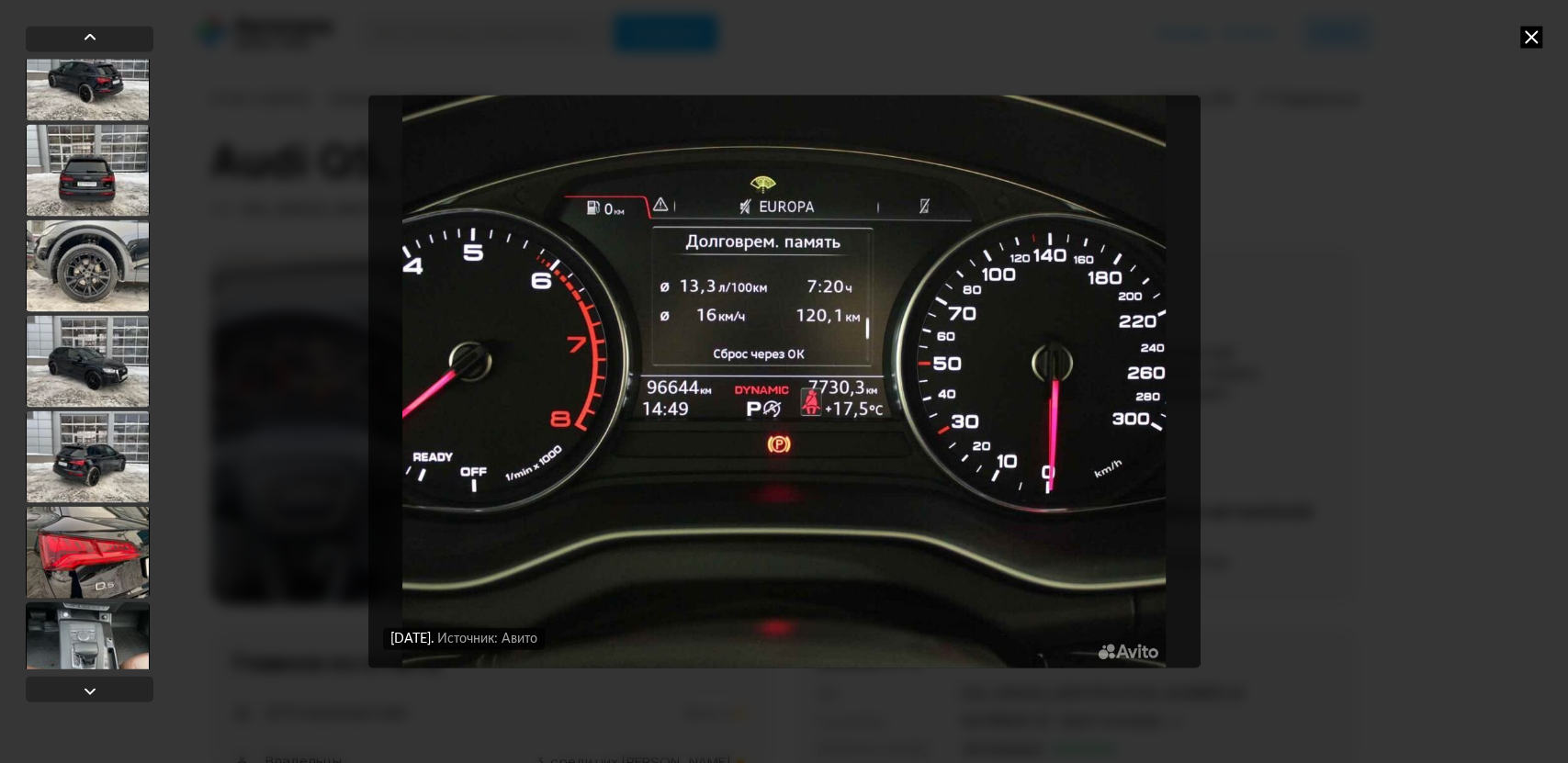
scroll to position [3668, 0]
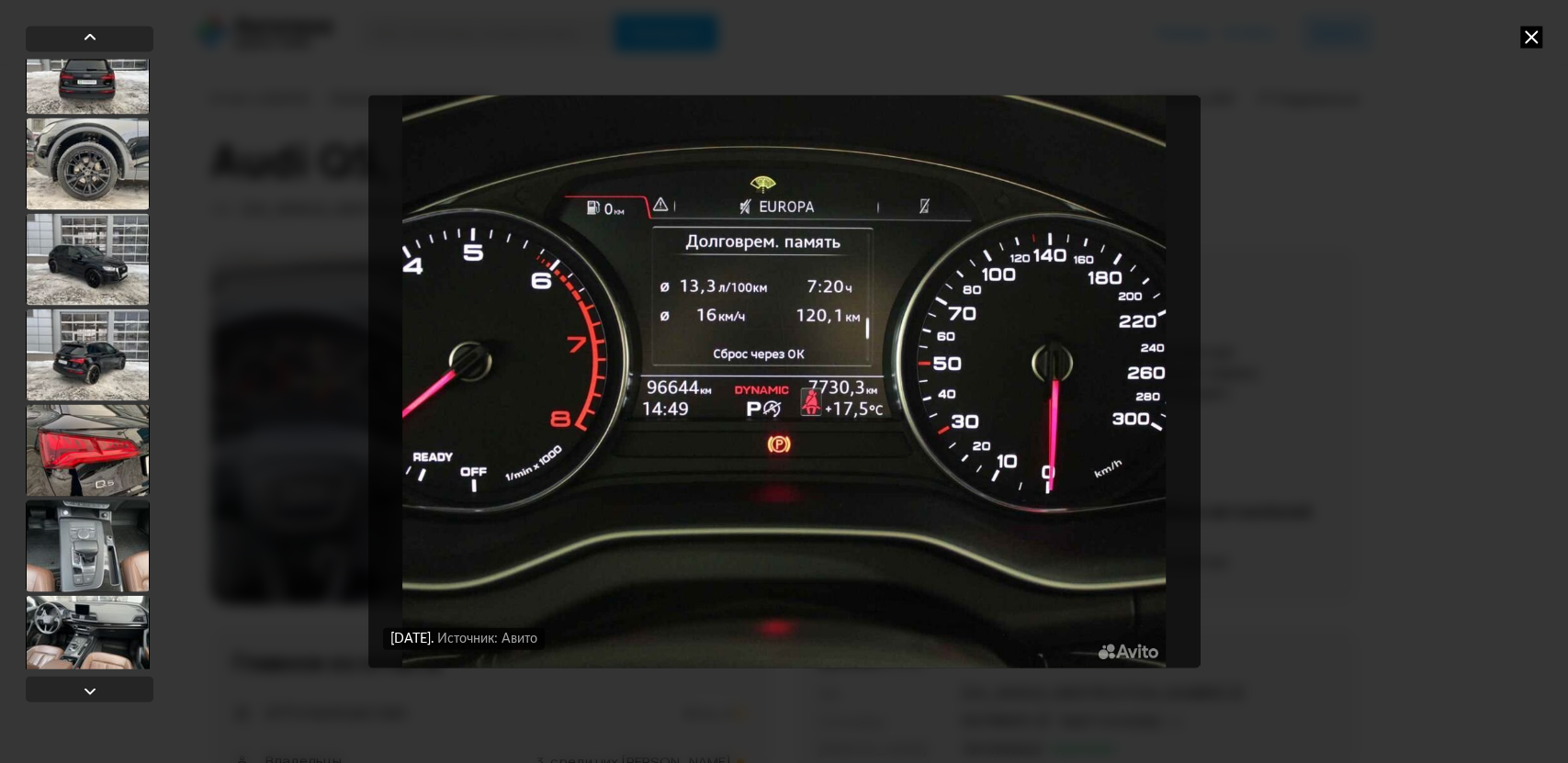
click at [89, 451] on div at bounding box center [87, 449] width 124 height 92
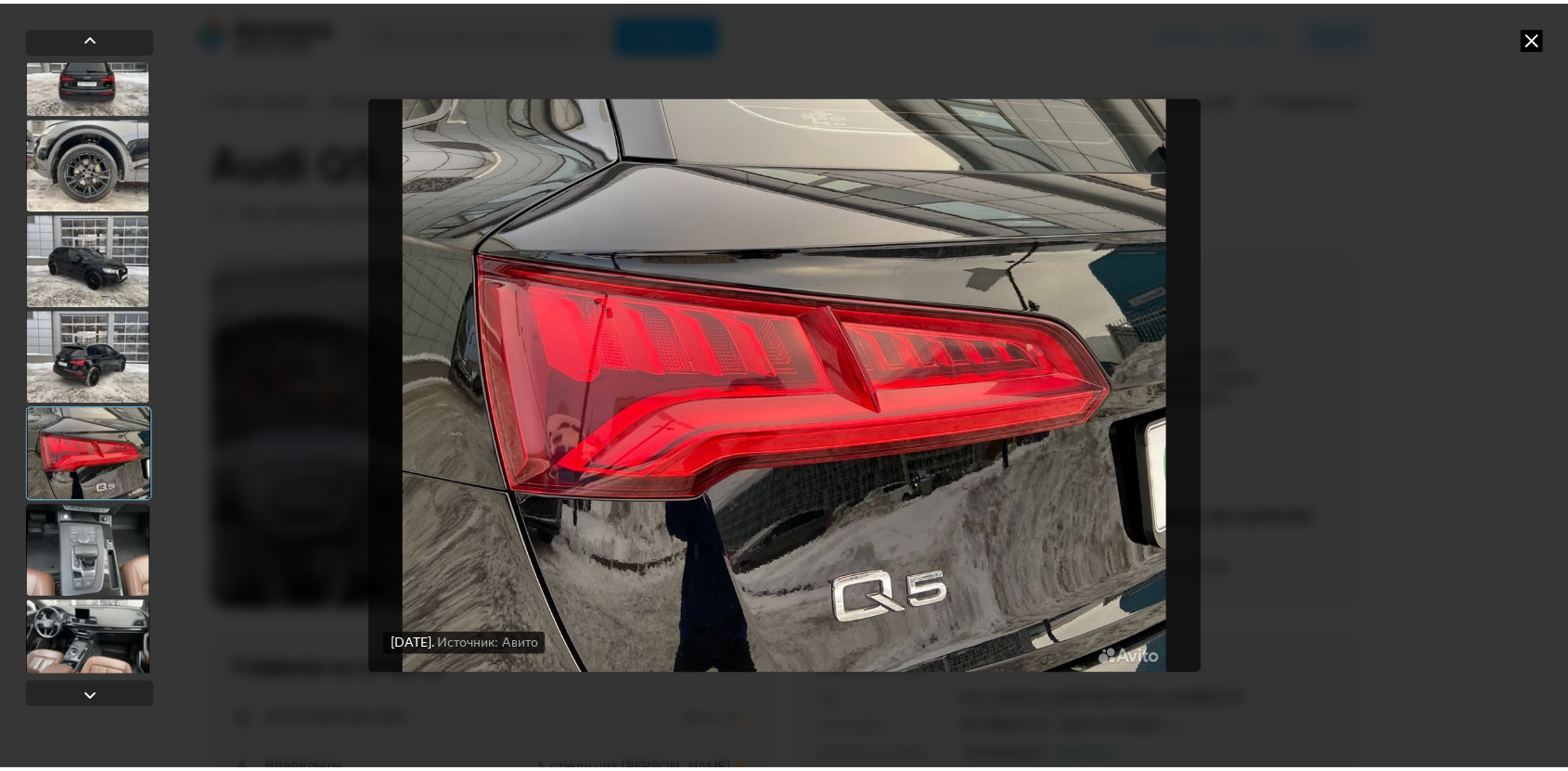
scroll to position [3704, 0]
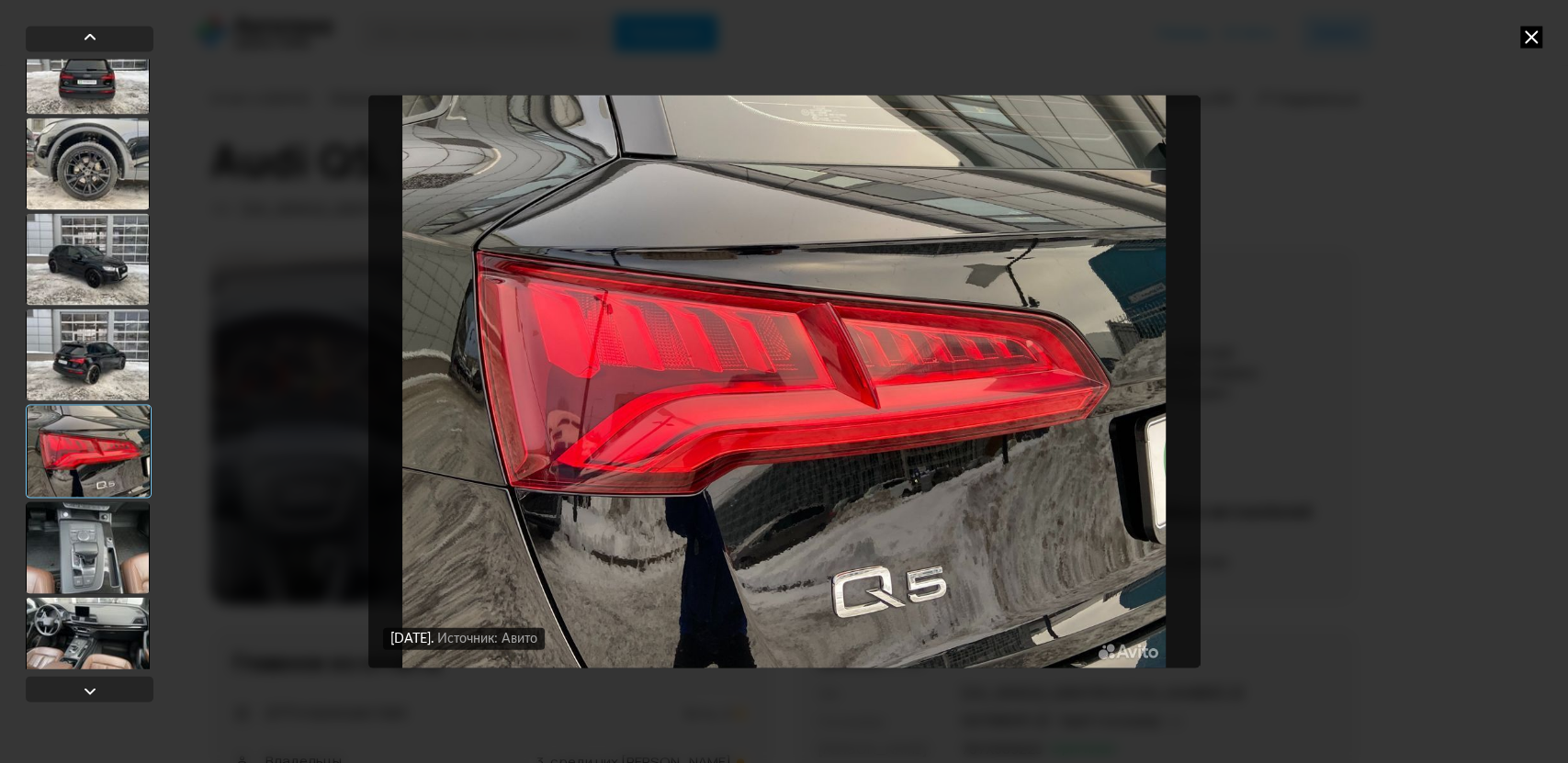
click at [1530, 47] on icon at bounding box center [1531, 37] width 22 height 22
